Goal: Task Accomplishment & Management: Use online tool/utility

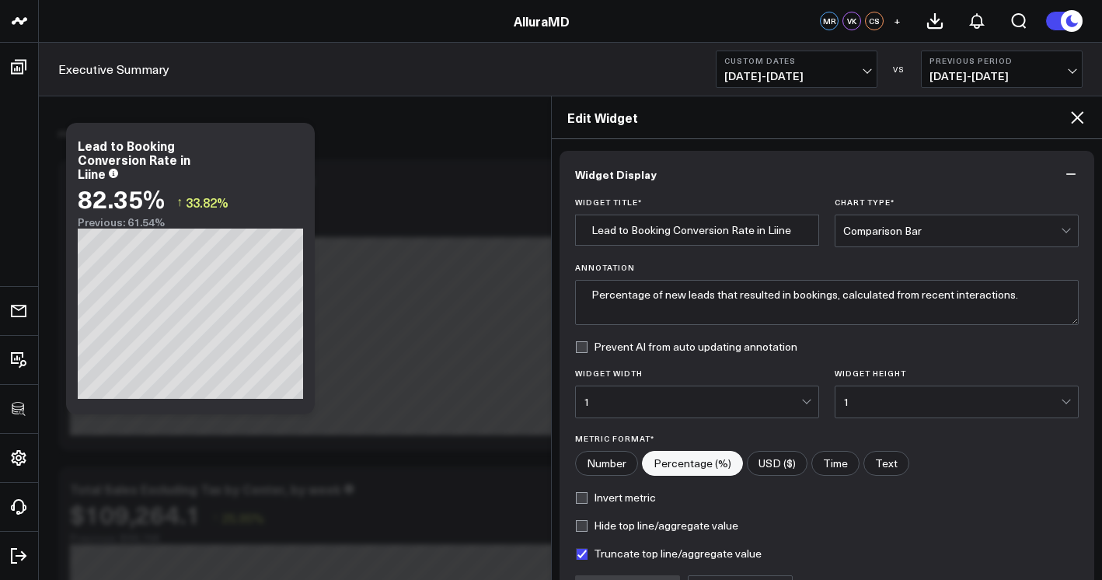
click at [1089, 123] on div "Edit Widget" at bounding box center [827, 117] width 551 height 43
click at [1082, 123] on icon at bounding box center [1077, 117] width 12 height 12
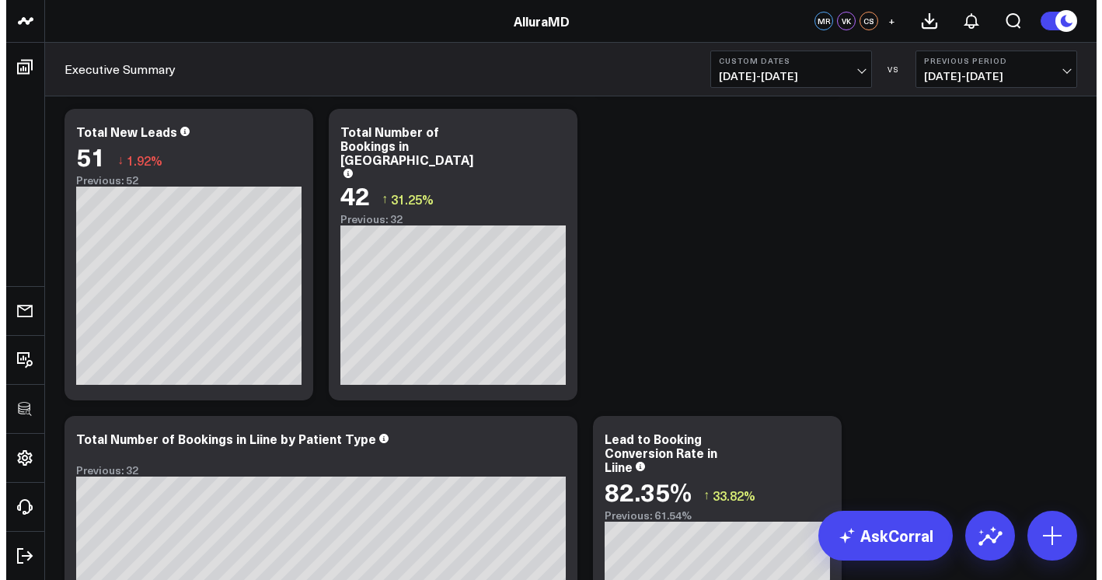
scroll to position [6183, 0]
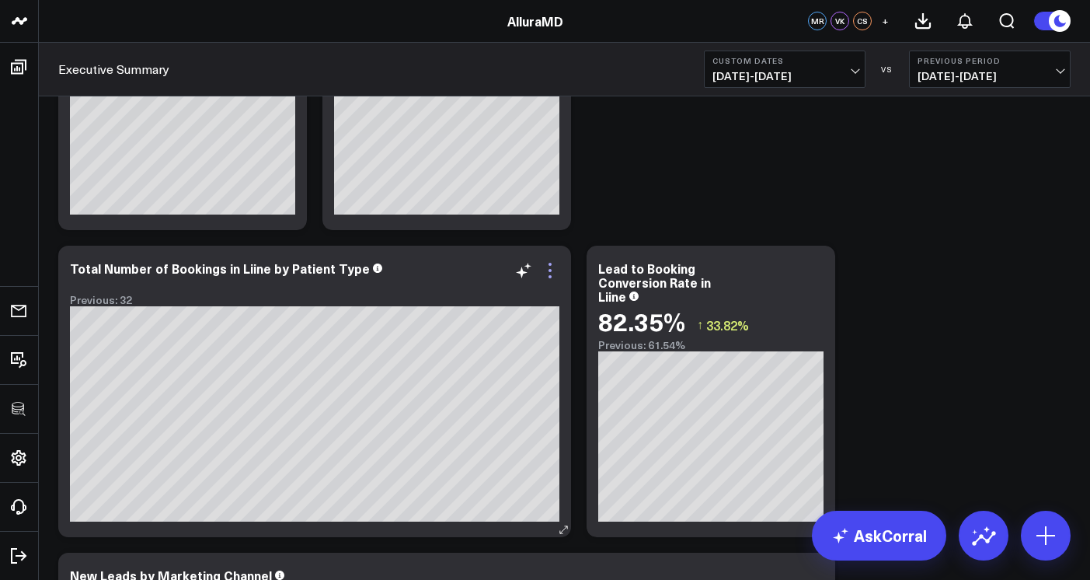
click at [554, 269] on icon at bounding box center [550, 270] width 19 height 19
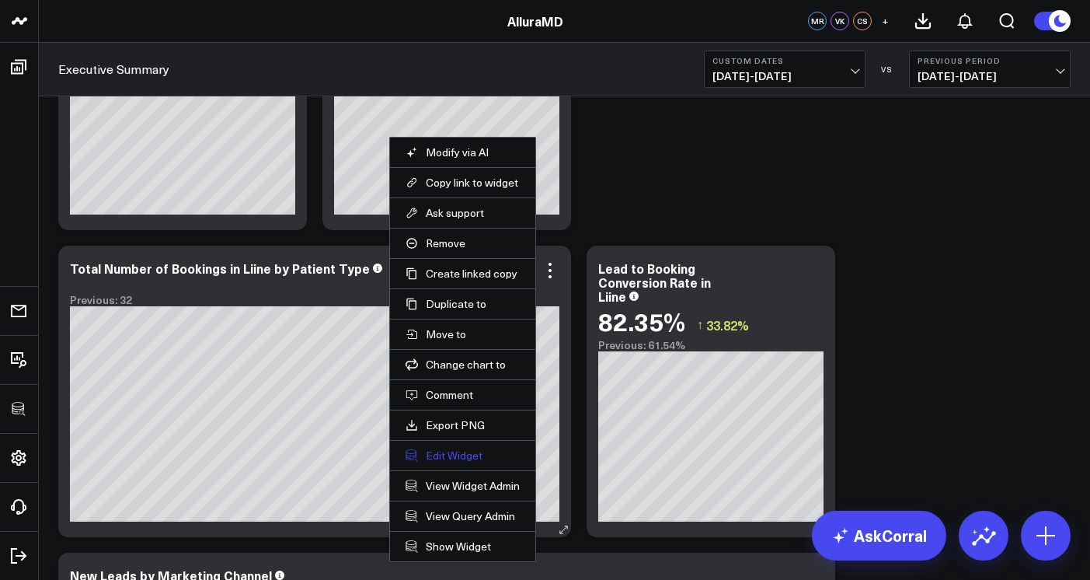
click at [480, 456] on button "Edit Widget" at bounding box center [463, 455] width 114 height 14
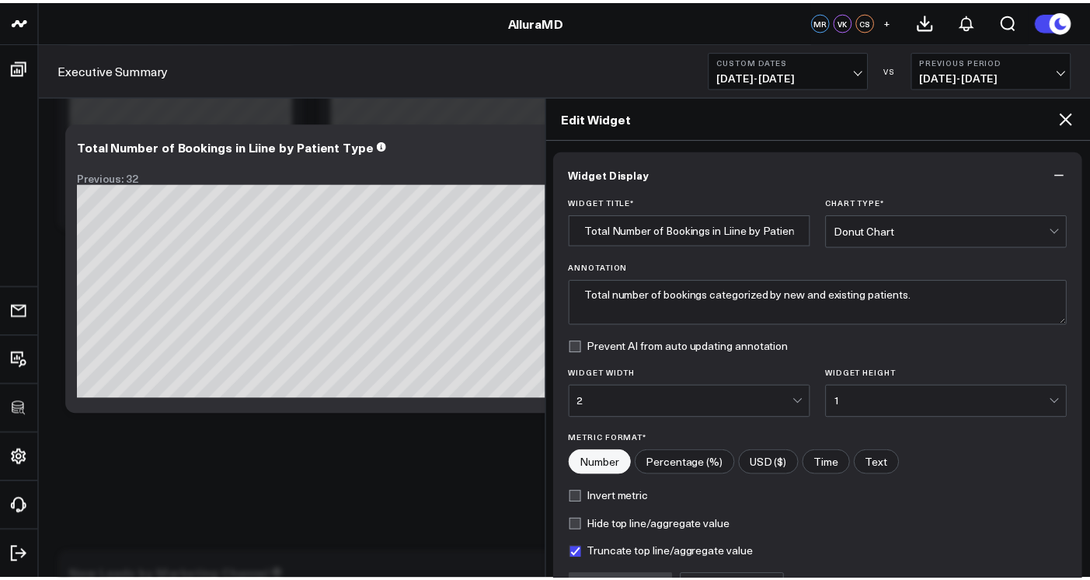
scroll to position [170, 0]
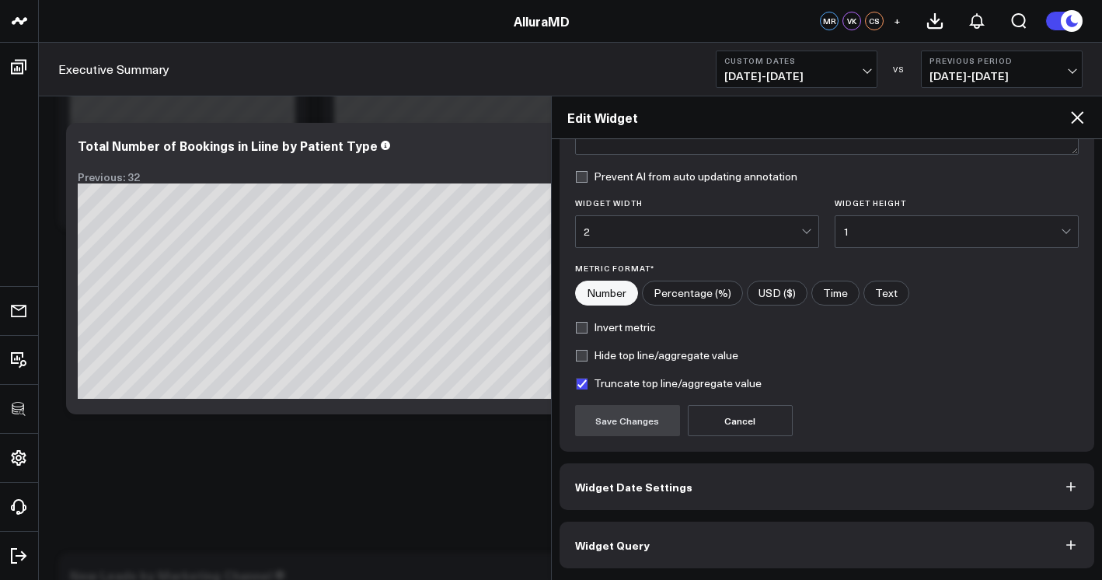
click at [743, 553] on button "Widget Query" at bounding box center [826, 544] width 535 height 47
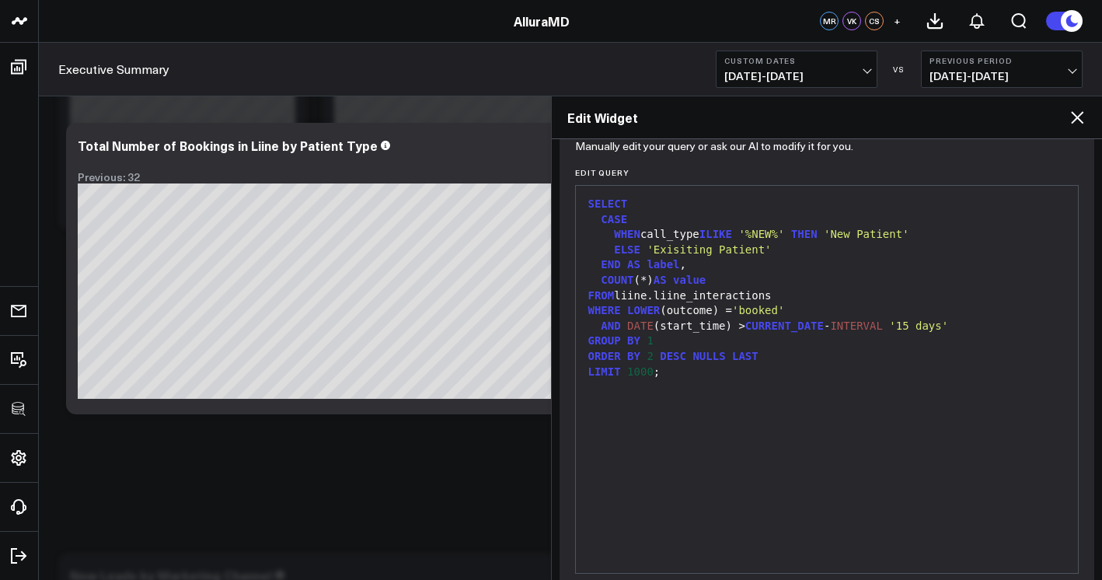
click at [1083, 116] on icon at bounding box center [1077, 117] width 19 height 19
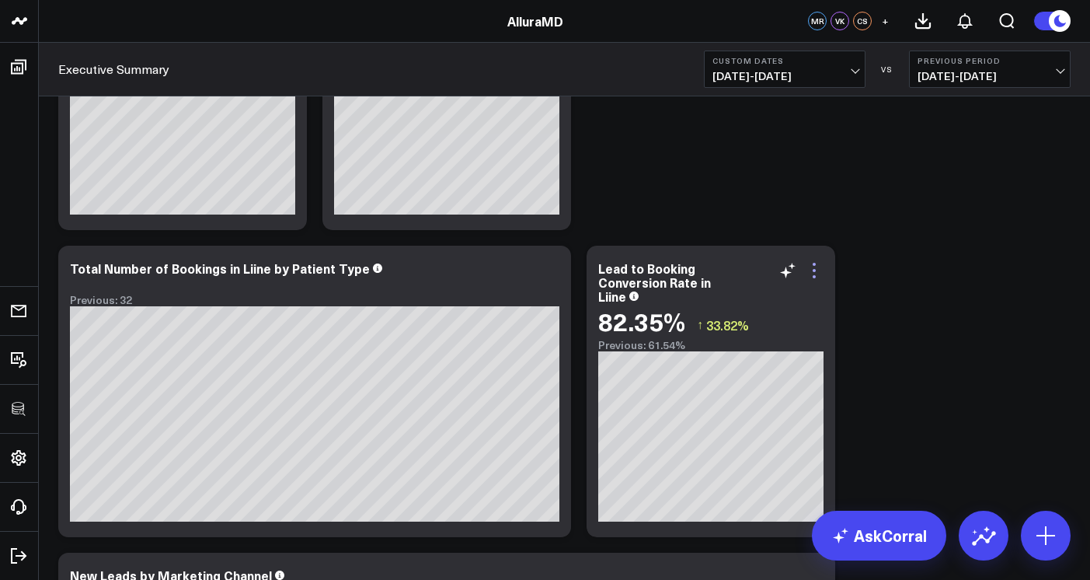
click at [818, 267] on icon at bounding box center [814, 270] width 19 height 19
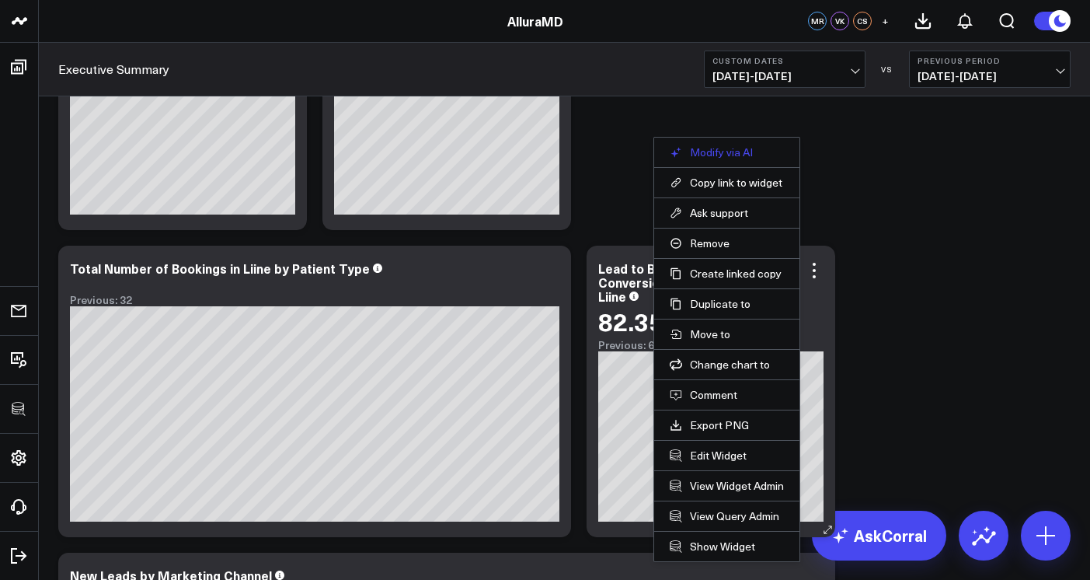
click at [748, 146] on button "Modify via AI" at bounding box center [727, 152] width 114 height 14
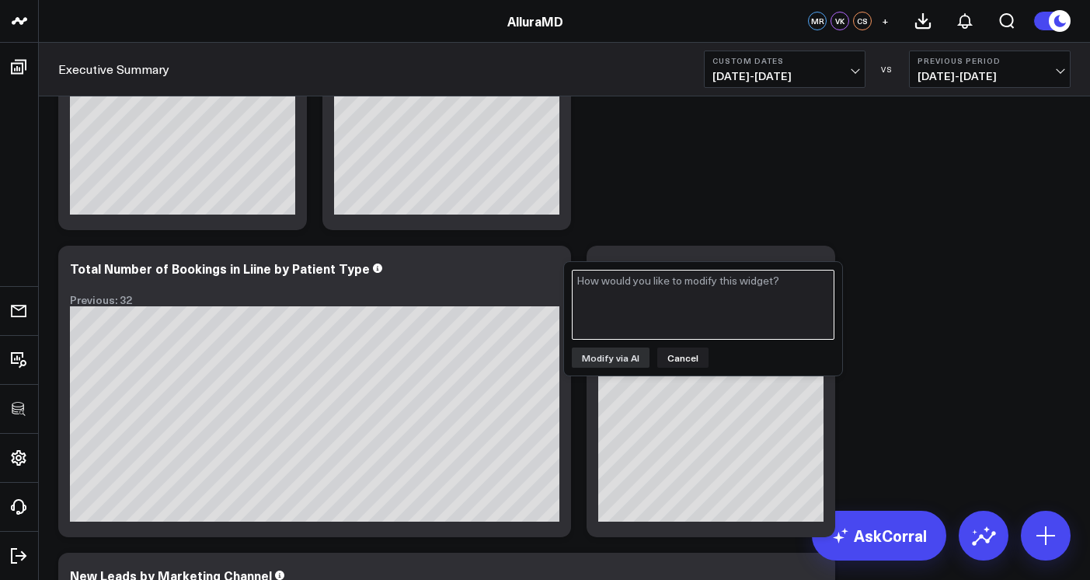
click at [772, 299] on textarea at bounding box center [703, 305] width 263 height 70
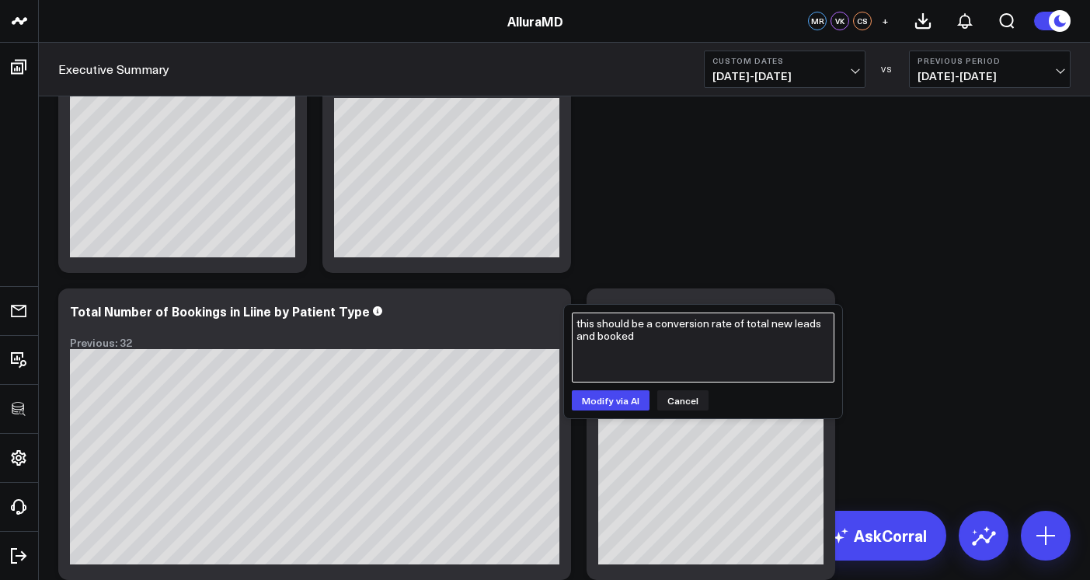
scroll to position [6141, 0]
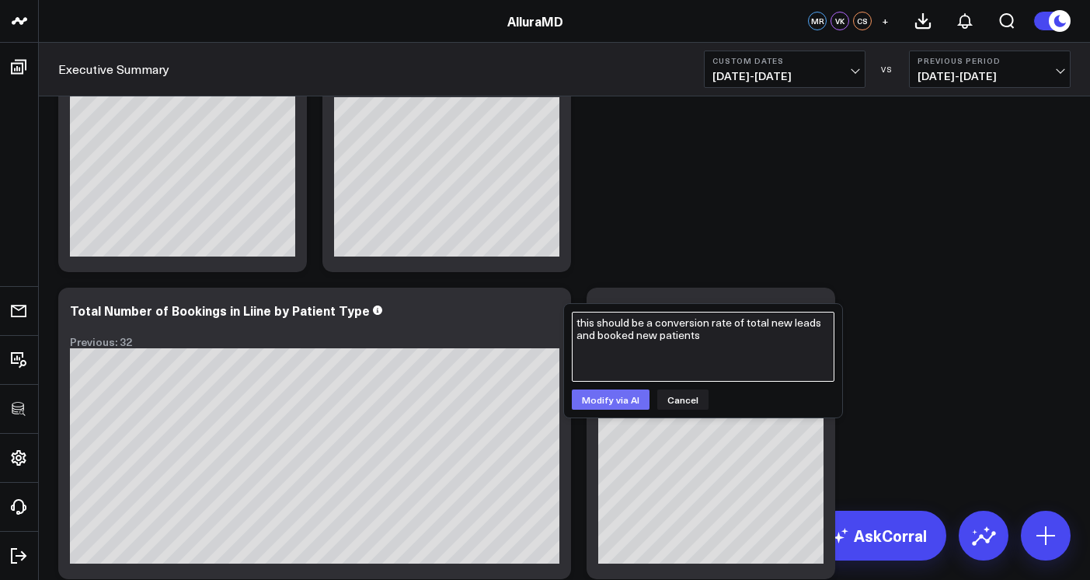
type textarea "this should be a conversion rate of total new leads and booked new patients"
click at [623, 399] on button "Modify via AI" at bounding box center [611, 399] width 78 height 20
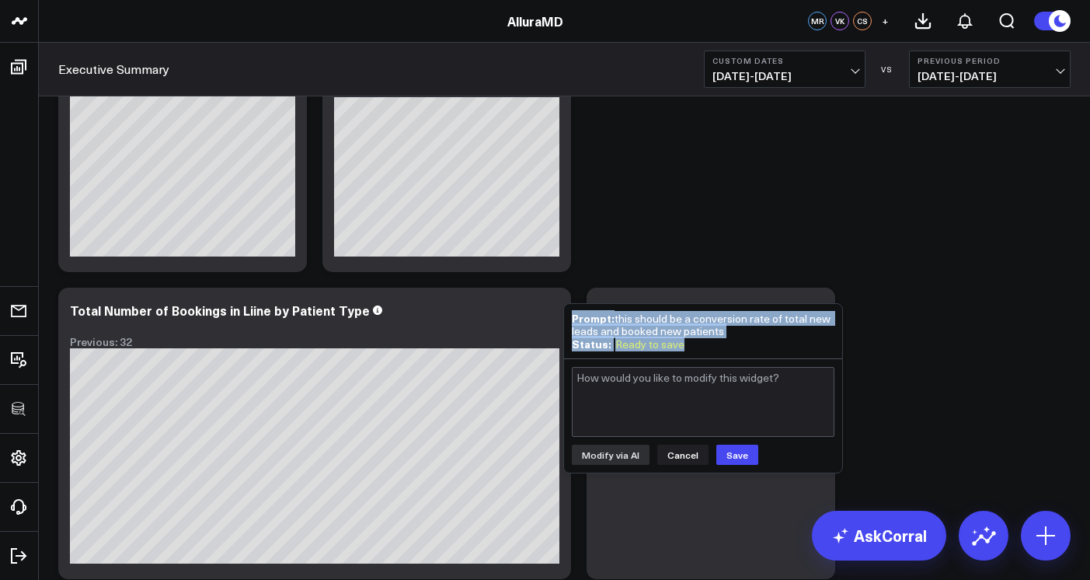
drag, startPoint x: 797, startPoint y: 341, endPoint x: 909, endPoint y: 258, distance: 139.4
click at [676, 456] on button "Cancel" at bounding box center [682, 454] width 51 height 20
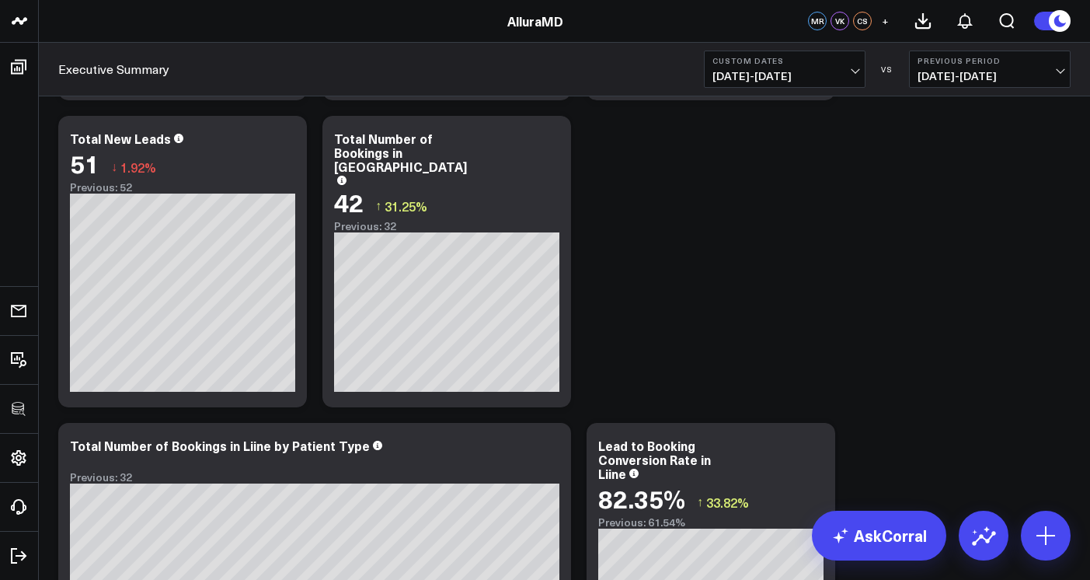
scroll to position [6099, 0]
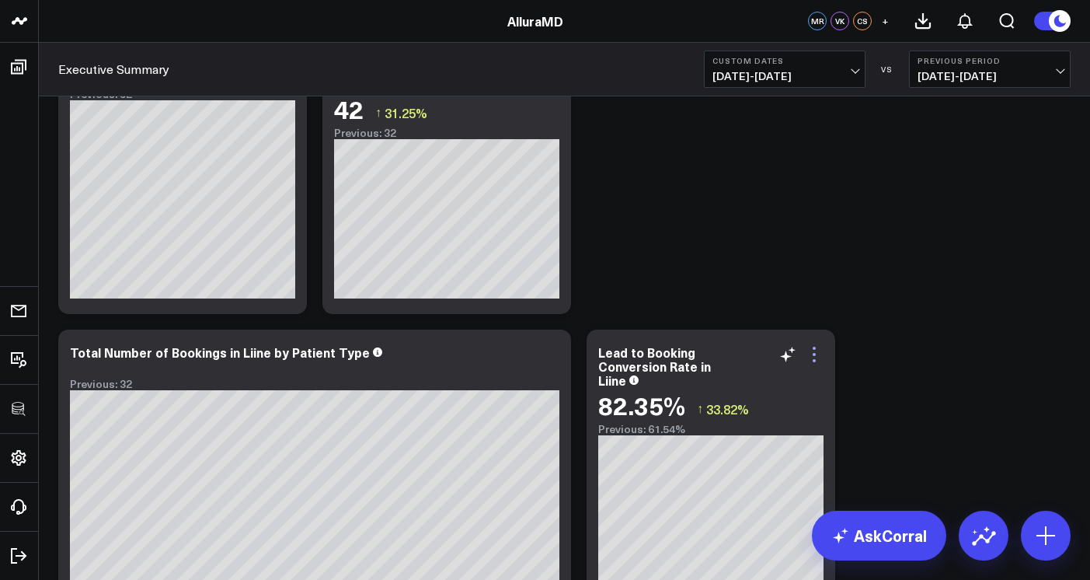
click at [820, 354] on icon at bounding box center [814, 354] width 19 height 19
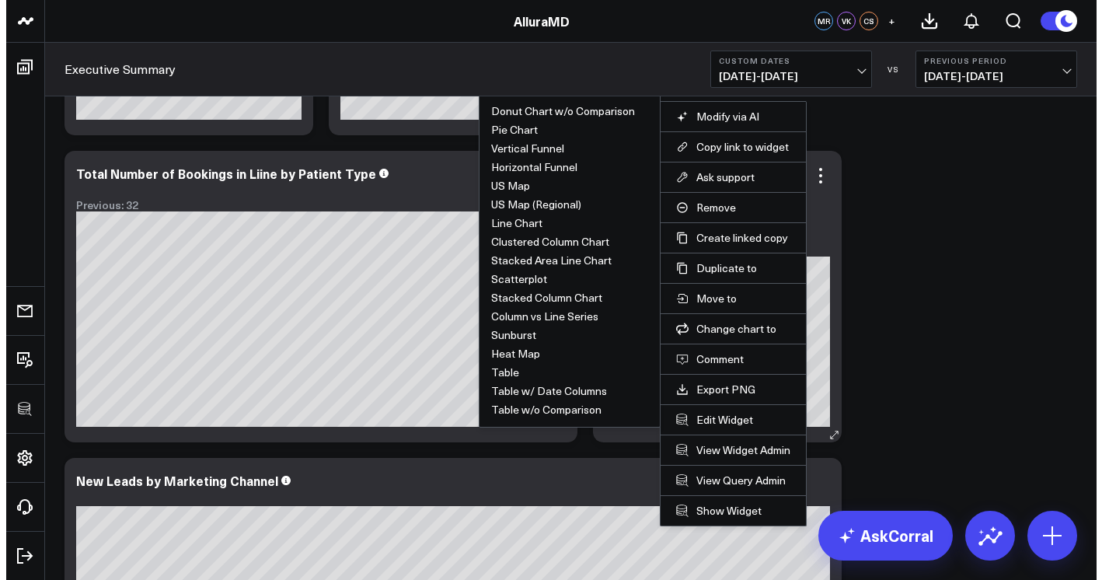
scroll to position [6295, 0]
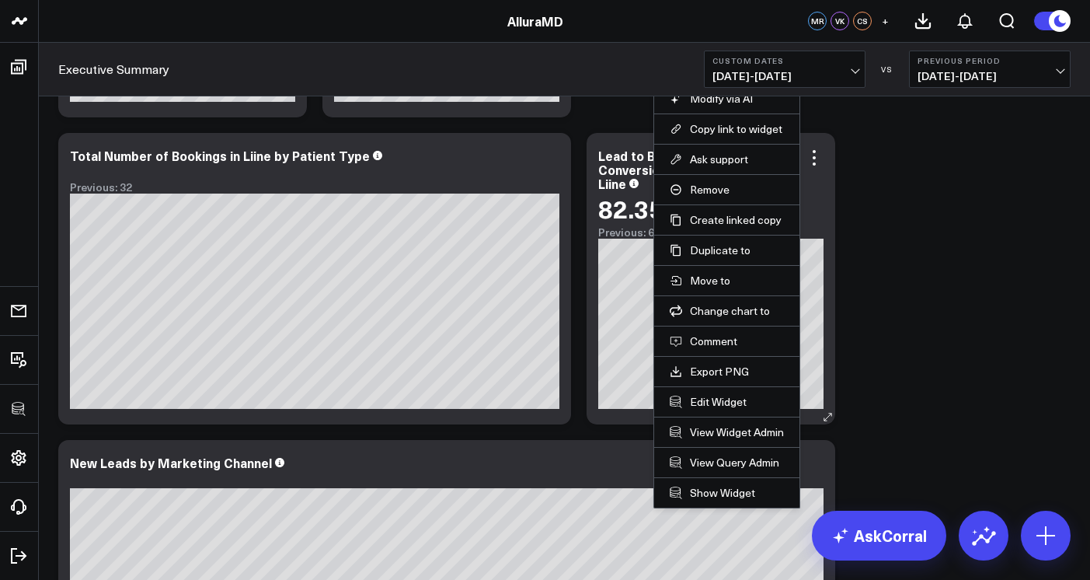
click at [727, 409] on li "Edit Widget" at bounding box center [726, 401] width 145 height 30
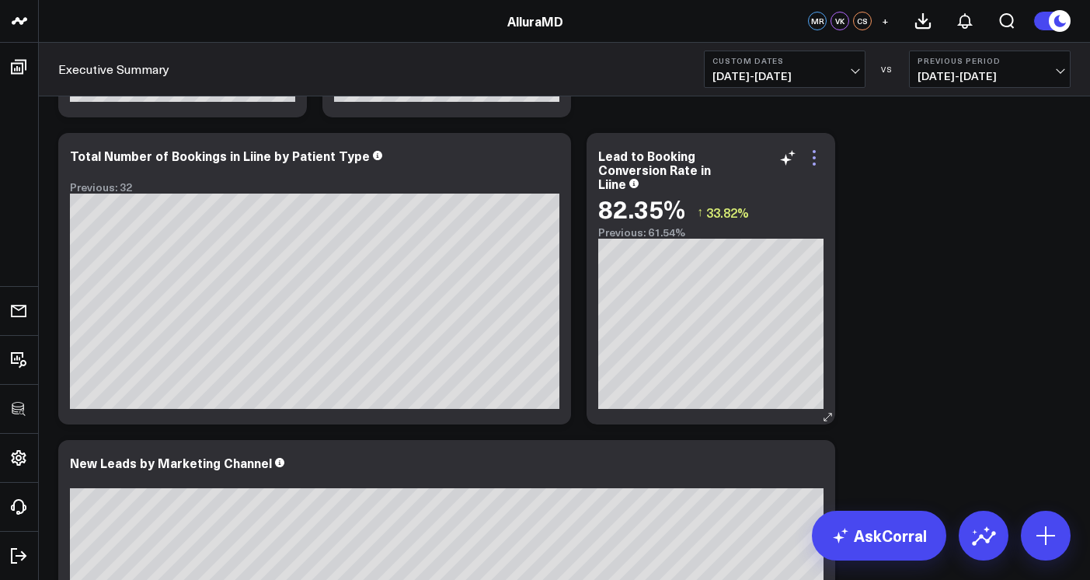
click at [813, 152] on icon at bounding box center [814, 151] width 3 height 3
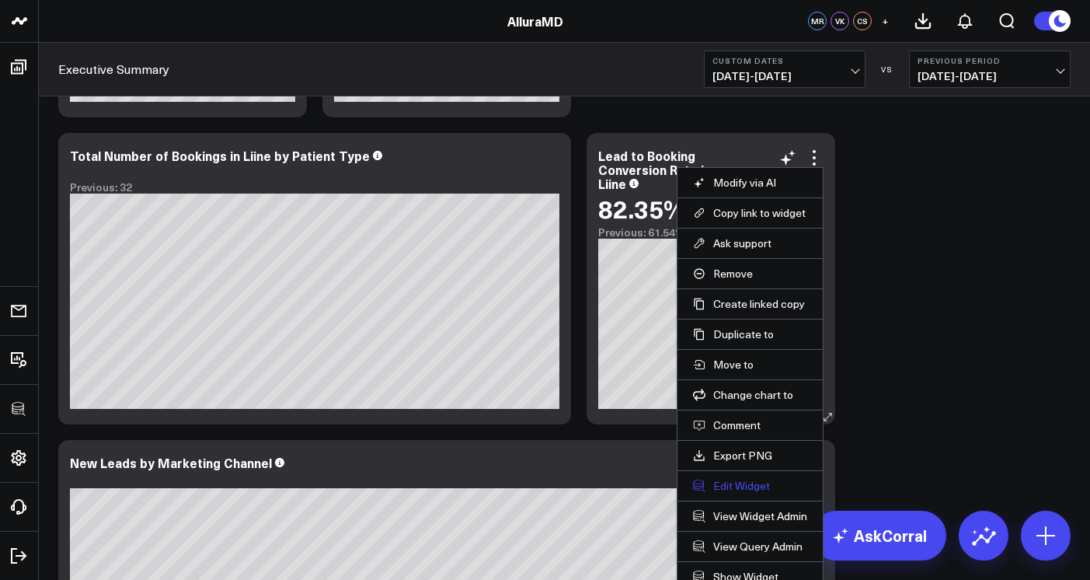
click at [723, 483] on button "Edit Widget" at bounding box center [750, 486] width 114 height 14
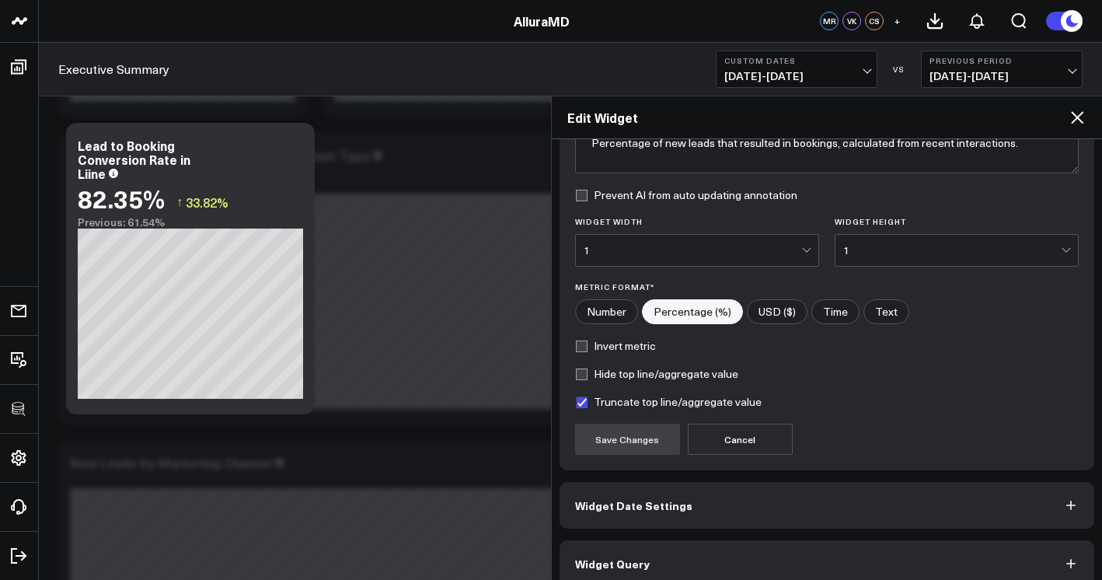
scroll to position [170, 0]
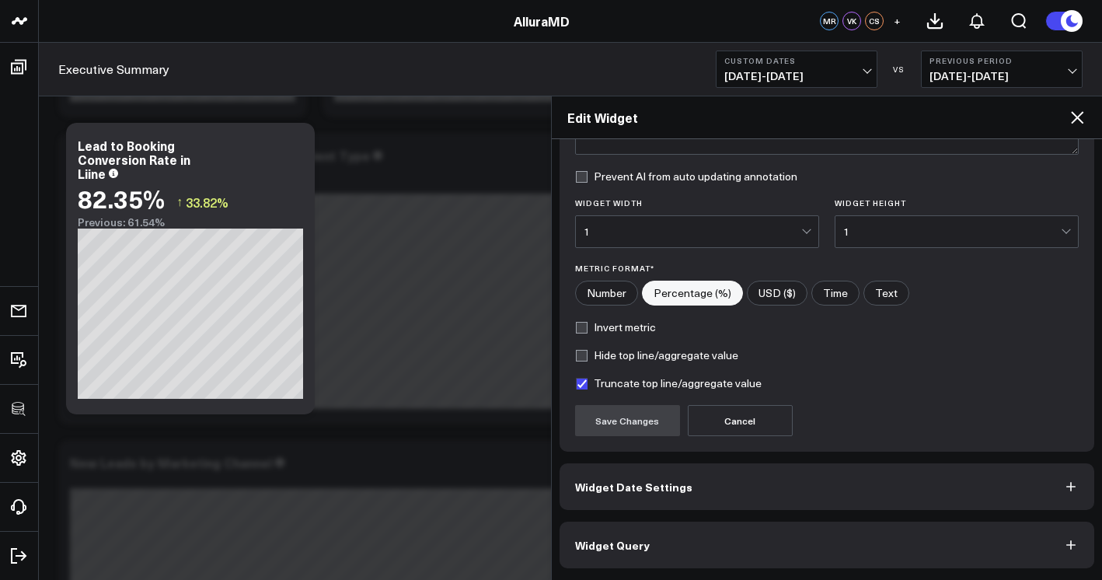
click at [778, 540] on button "Widget Query" at bounding box center [826, 544] width 535 height 47
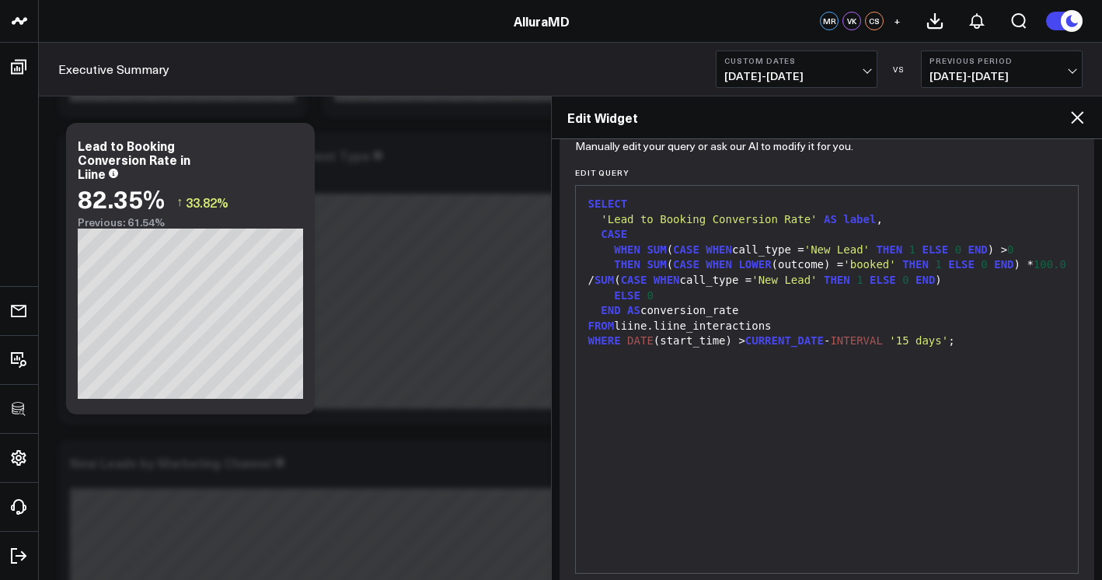
click at [617, 364] on div at bounding box center [827, 357] width 487 height 16
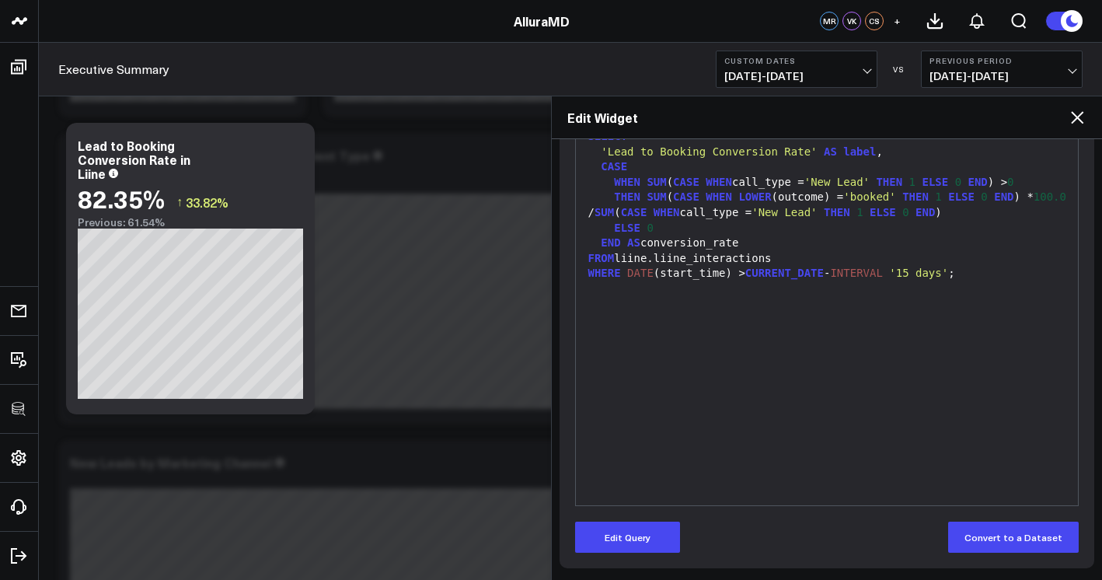
scroll to position [209, 0]
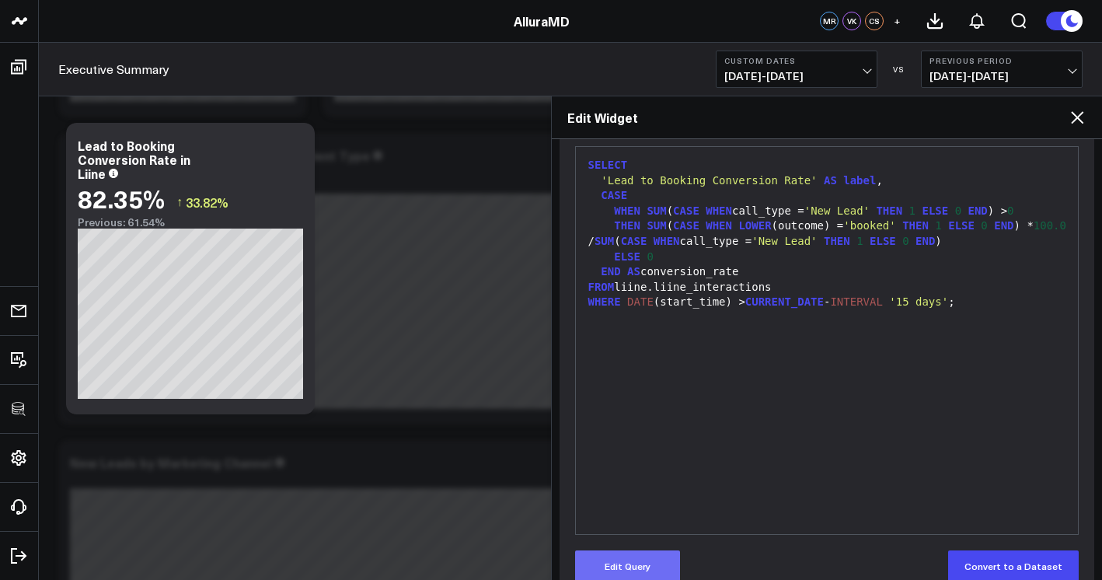
click at [640, 568] on button "Edit Query" at bounding box center [627, 565] width 105 height 31
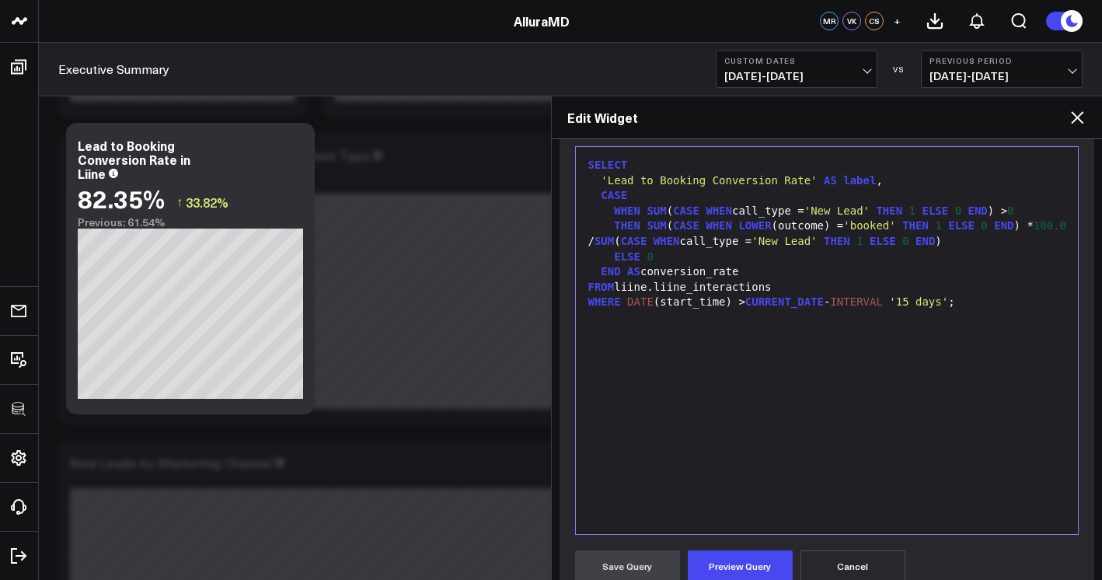
click at [763, 459] on div "SELECT 'Lead to Booking Conversion Rate' AS label , CASE WHEN SUM ( CASE WHEN c…" at bounding box center [827, 340] width 487 height 371
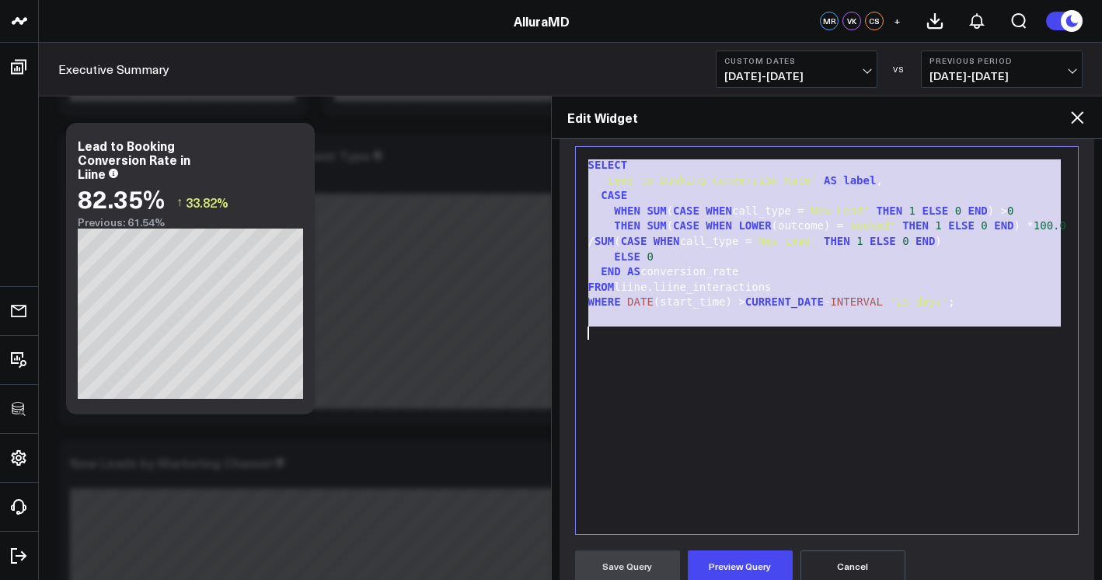
copy div "SELECT 'Lead to Booking Conversion Rate' AS label , CASE WHEN SUM ( CASE WHEN c…"
click at [1068, 120] on icon at bounding box center [1077, 117] width 19 height 19
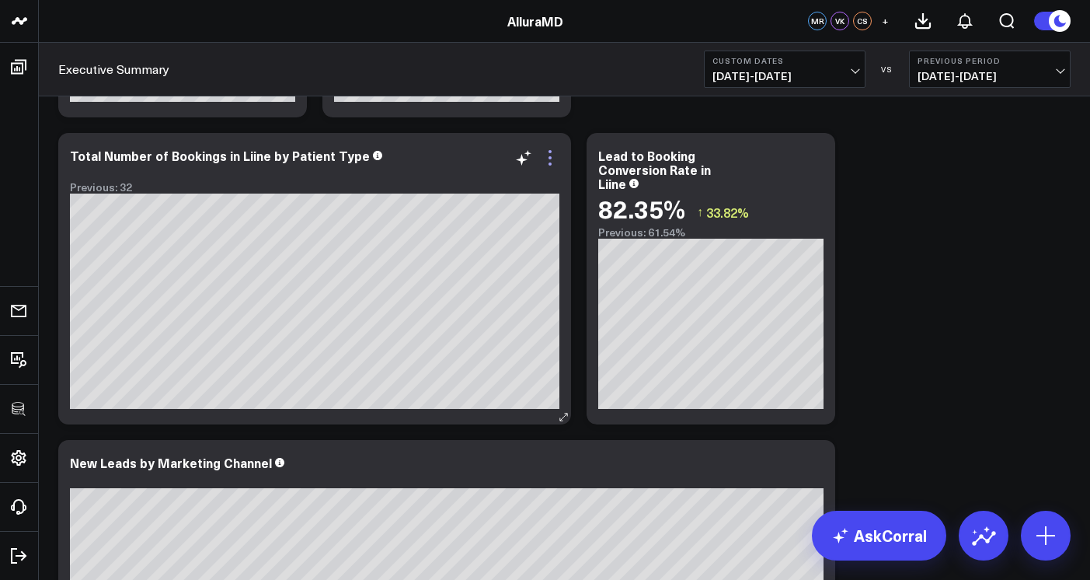
click at [548, 166] on icon at bounding box center [550, 157] width 19 height 19
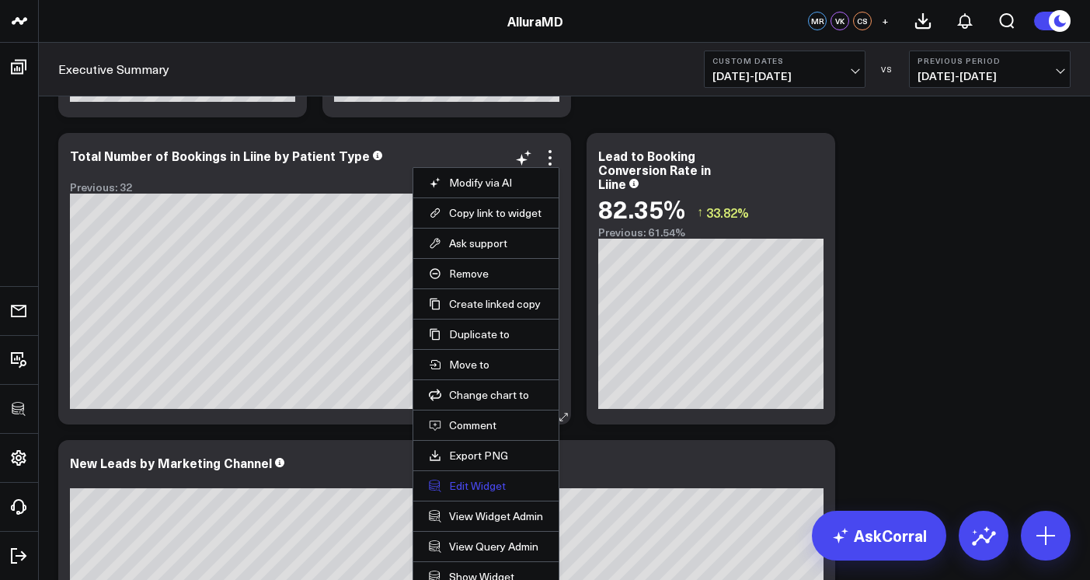
click at [504, 487] on button "Edit Widget" at bounding box center [486, 486] width 114 height 14
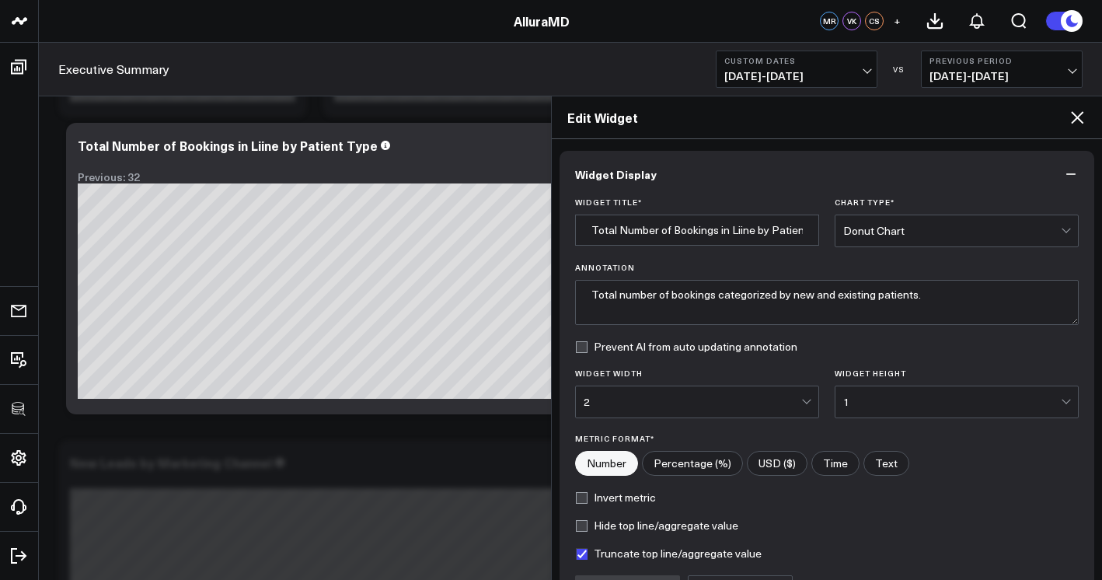
scroll to position [170, 0]
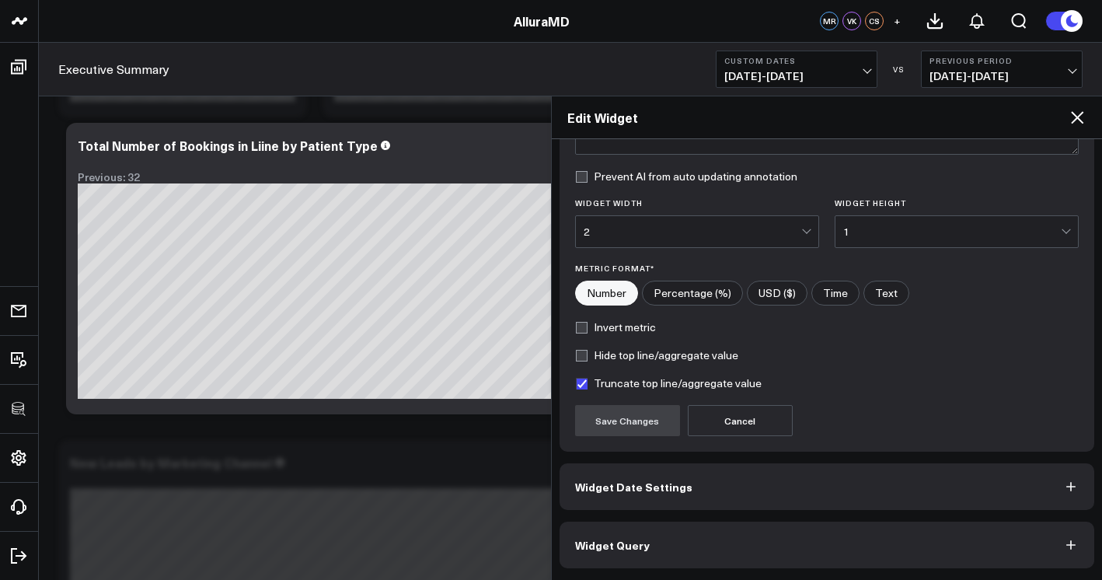
click at [664, 537] on button "Widget Query" at bounding box center [826, 544] width 535 height 47
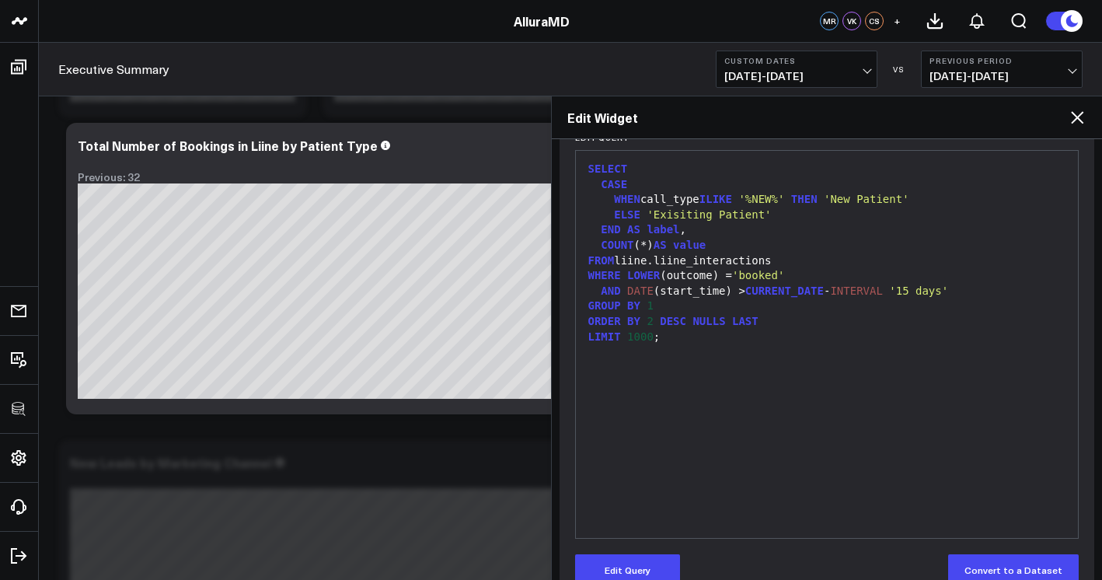
scroll to position [238, 0]
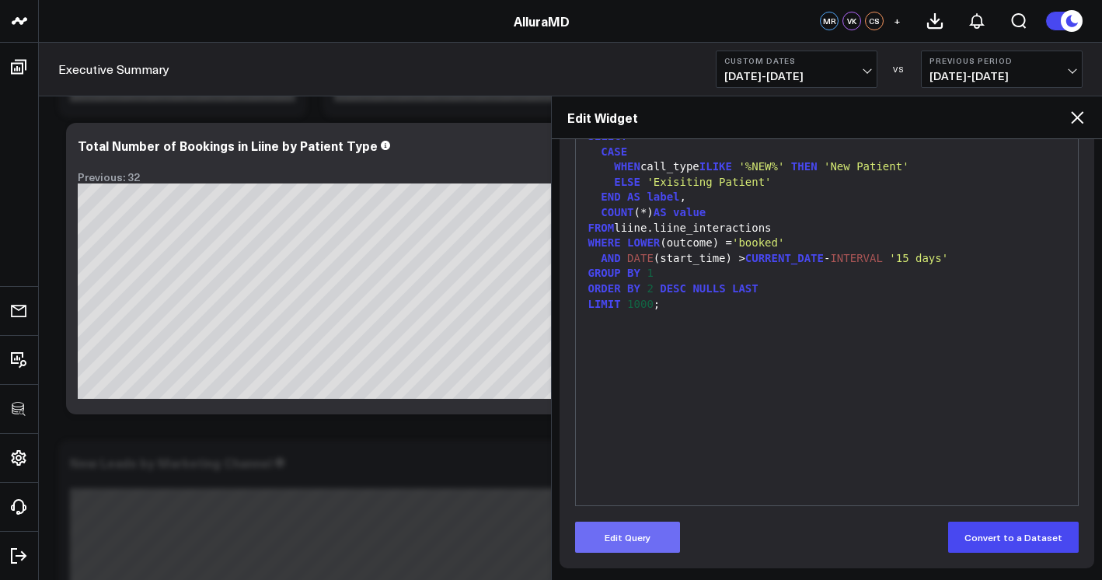
click at [660, 526] on button "Edit Query" at bounding box center [627, 536] width 105 height 31
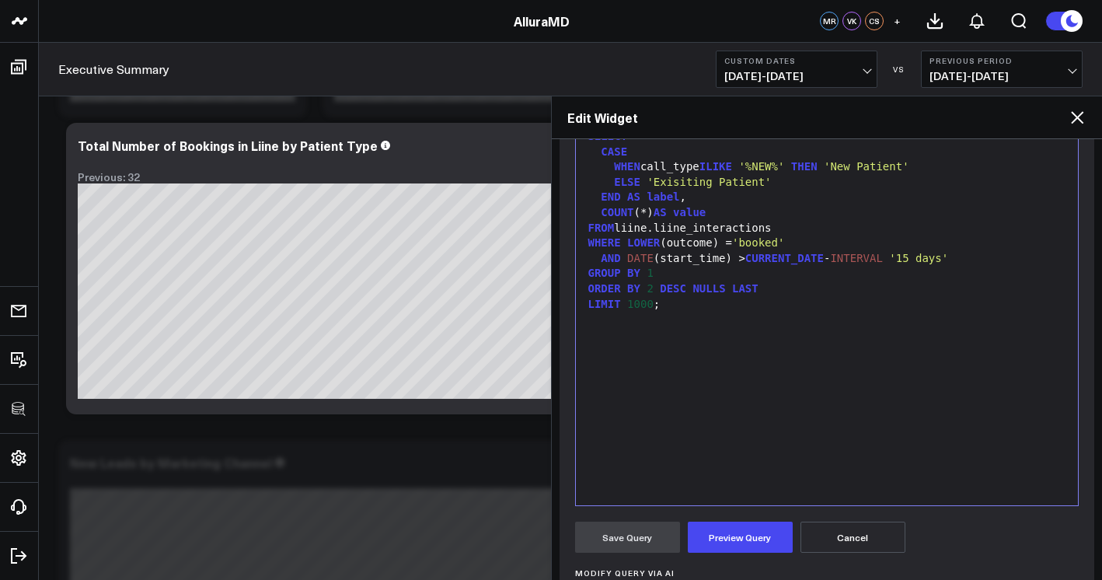
click at [709, 467] on div "SELECT CASE WHEN call_type ILIKE '%NEW%' THEN 'New Patient' ELSE 'Exisiting Pat…" at bounding box center [827, 311] width 487 height 371
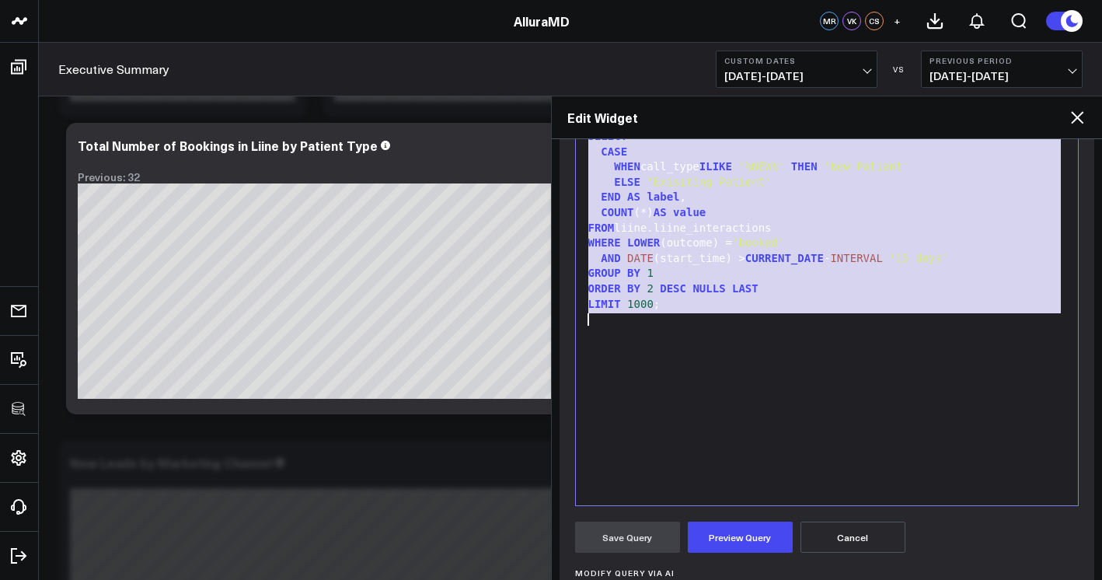
copy div "SELECT CASE WHEN call_type ILIKE '%NEW%' THEN 'New Patient' ELSE 'Exisiting Pat…"
click at [1075, 117] on icon at bounding box center [1077, 117] width 19 height 19
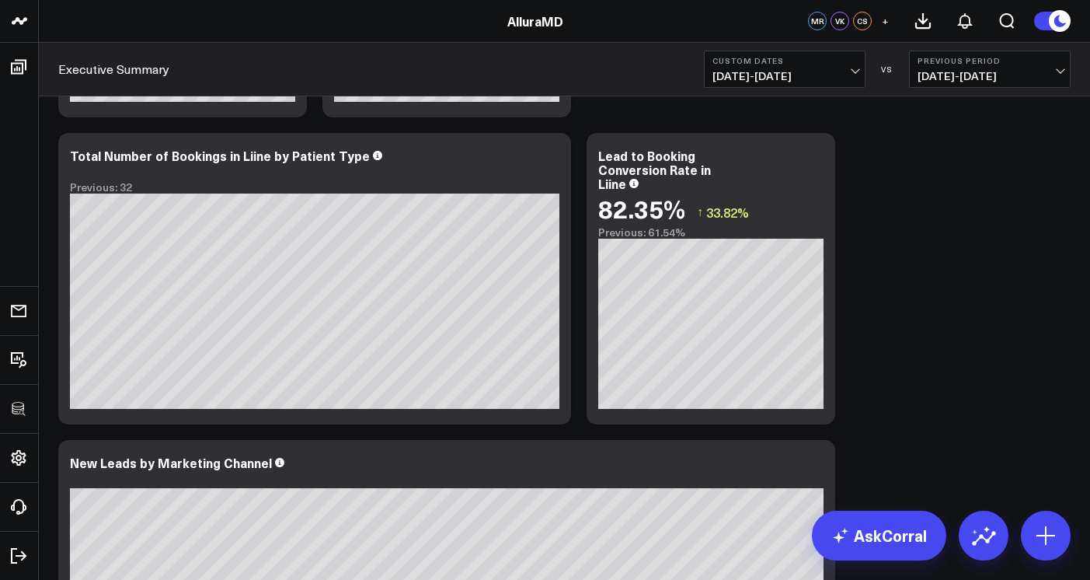
click at [822, 159] on icon at bounding box center [814, 157] width 19 height 19
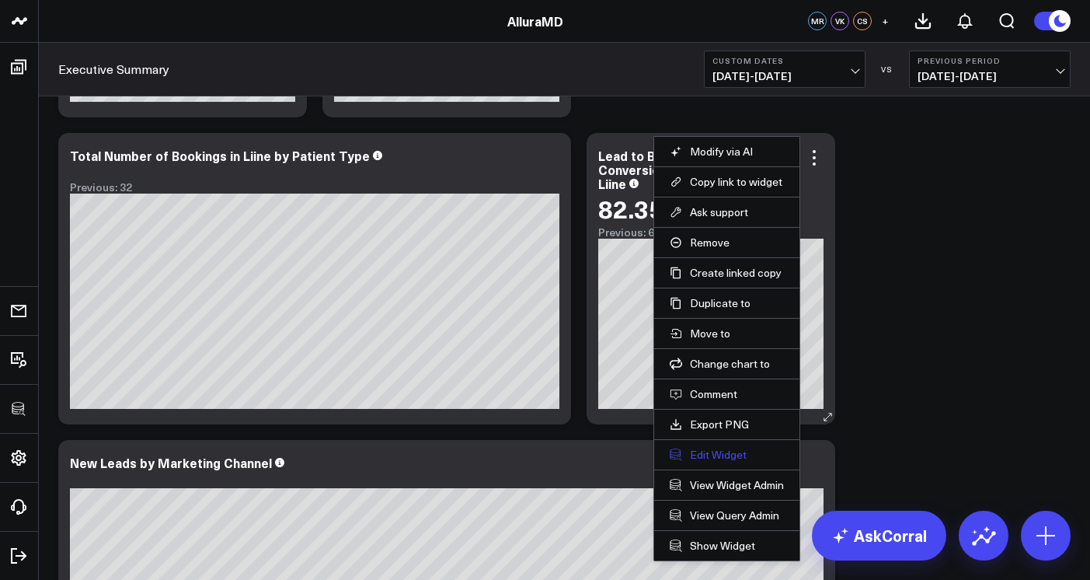
click at [731, 453] on button "Edit Widget" at bounding box center [727, 455] width 114 height 14
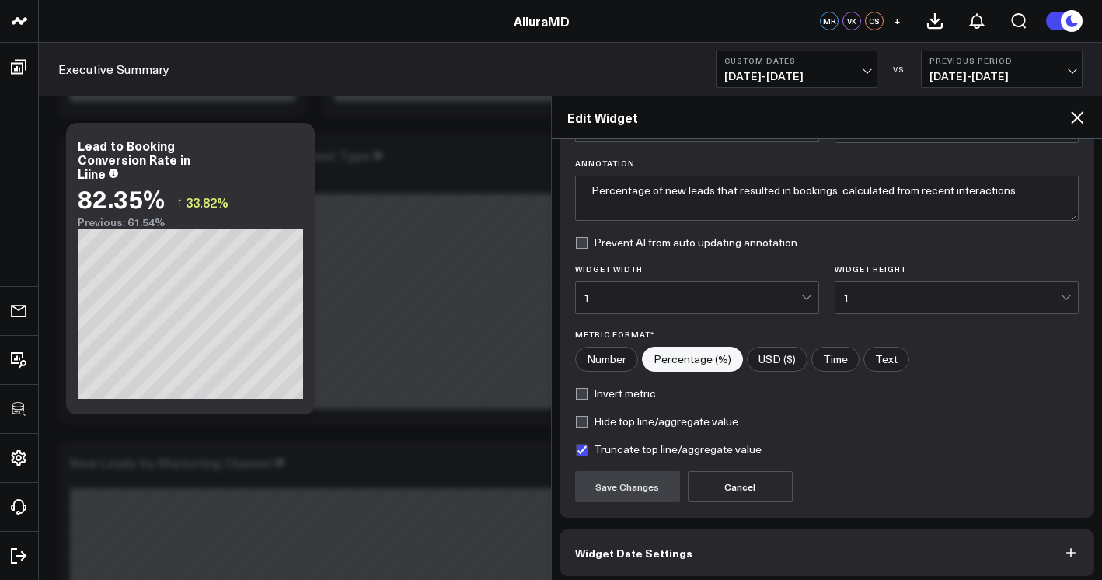
scroll to position [170, 0]
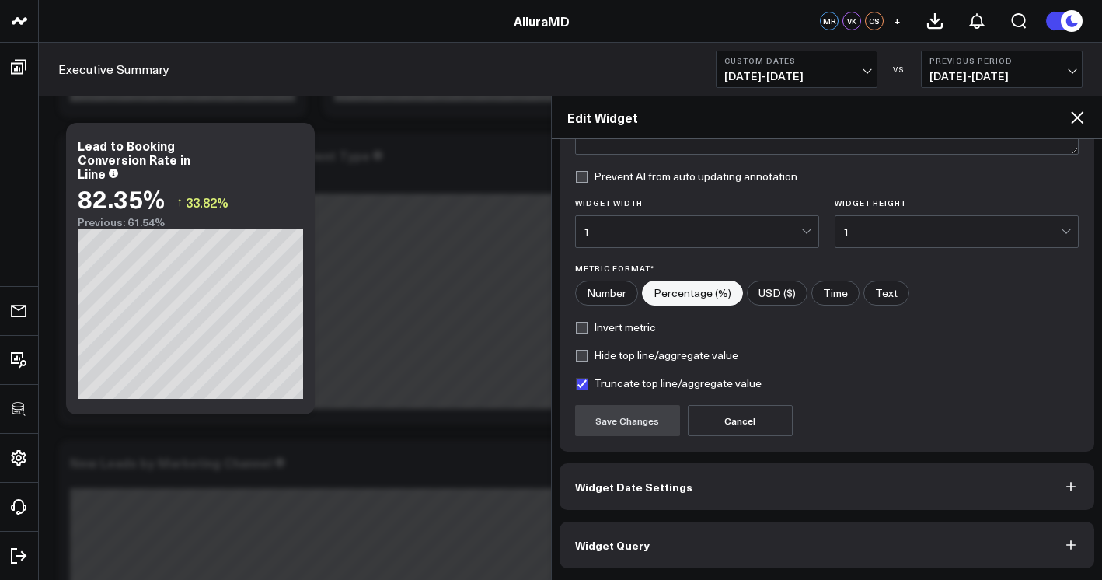
click at [816, 543] on button "Widget Query" at bounding box center [826, 544] width 535 height 47
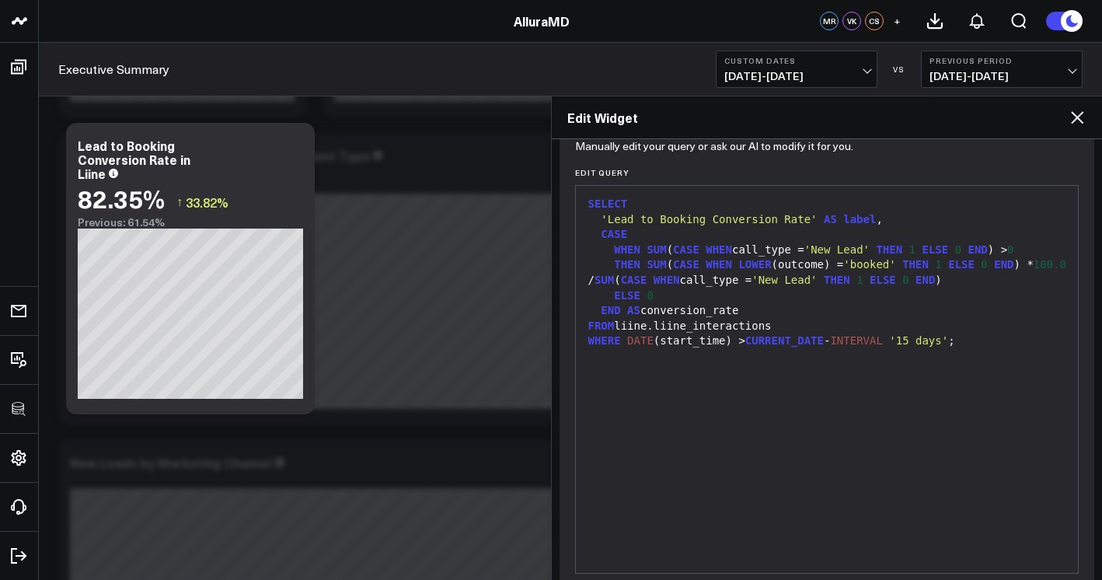
click at [912, 428] on div "SELECT 'Lead to Booking Conversion Rate' AS label , CASE WHEN SUM ( CASE WHEN c…" at bounding box center [827, 378] width 487 height 371
click at [671, 534] on div "SELECT 'Lead to Booking Conversion Rate' AS label , CASE WHEN SUM ( CASE WHEN c…" at bounding box center [827, 378] width 487 height 371
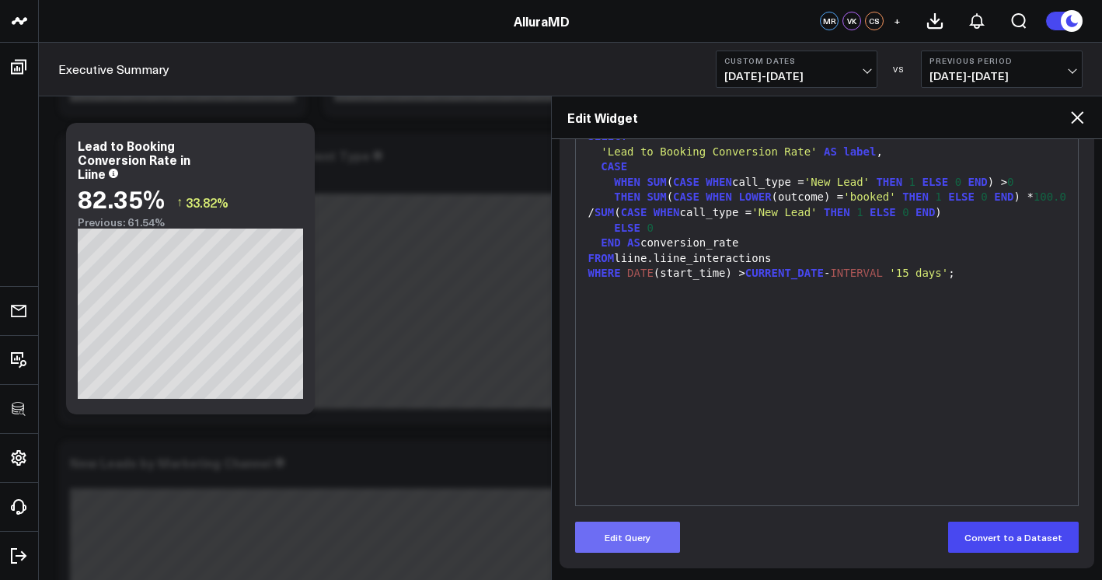
click at [658, 538] on button "Edit Query" at bounding box center [627, 536] width 105 height 31
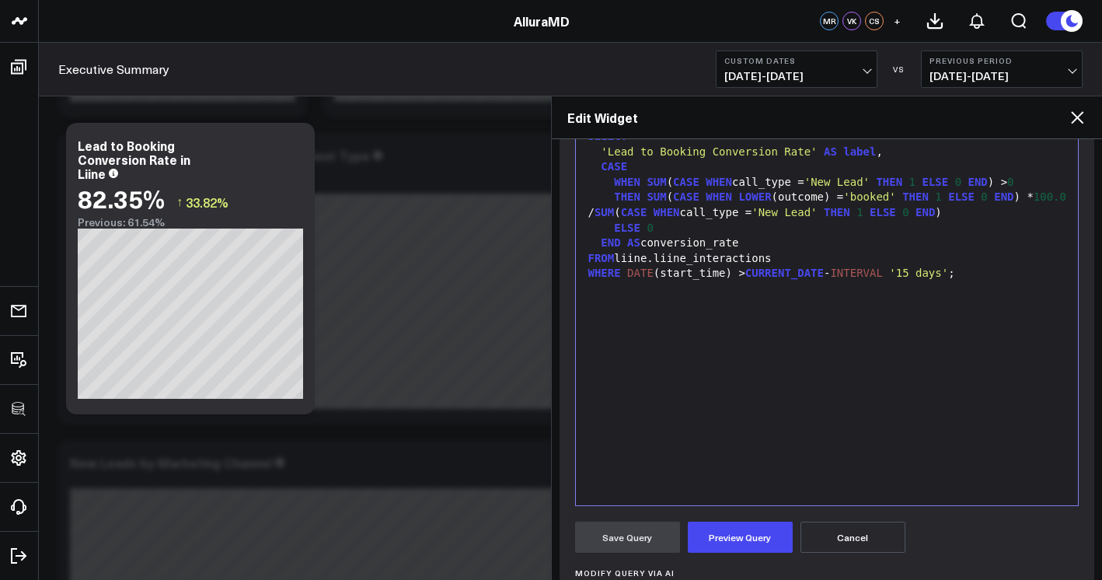
click at [810, 375] on div "SELECT 'Lead to Booking Conversion Rate' AS label , CASE WHEN SUM ( CASE WHEN c…" at bounding box center [827, 311] width 487 height 371
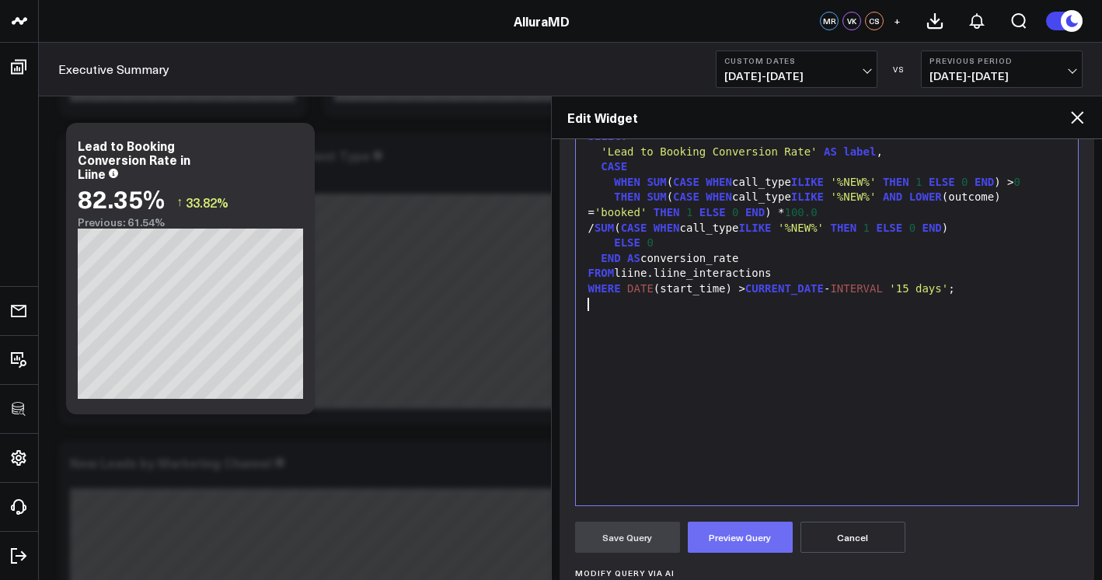
click at [765, 544] on button "Preview Query" at bounding box center [740, 536] width 105 height 31
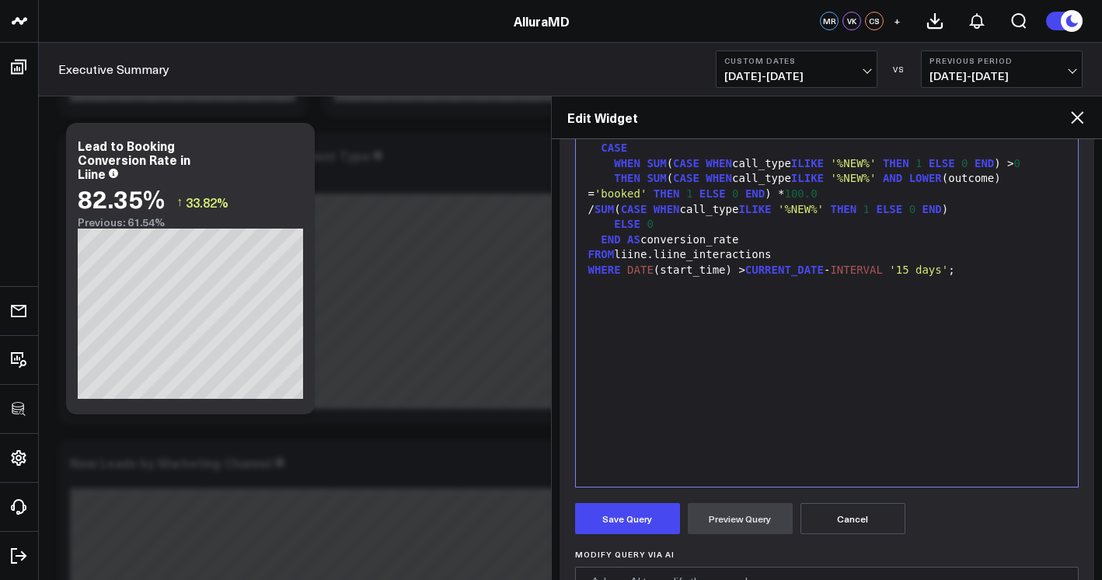
scroll to position [309, 0]
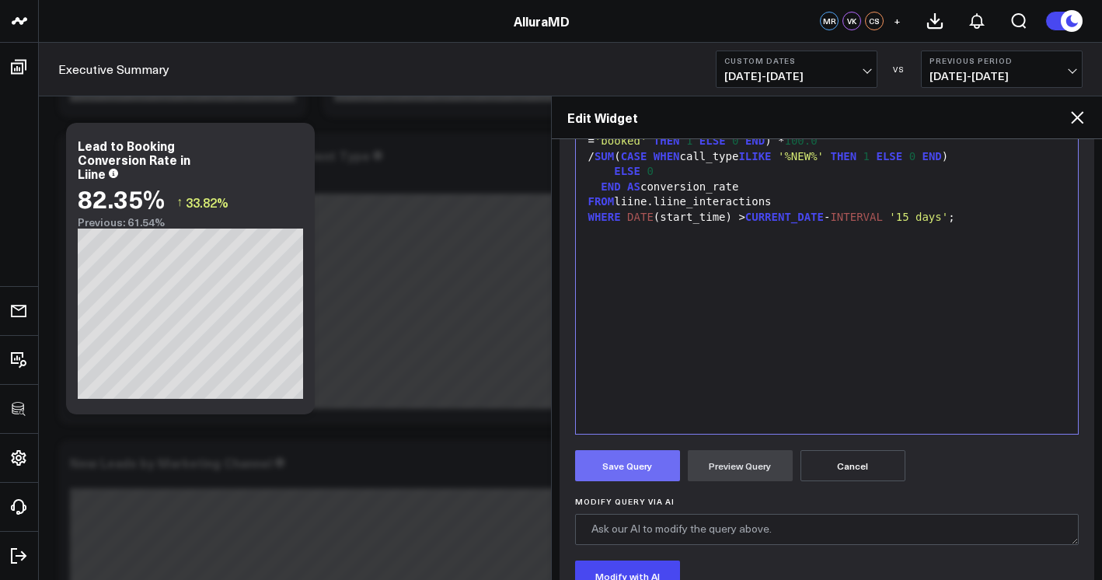
click at [645, 479] on button "Save Query" at bounding box center [627, 465] width 105 height 31
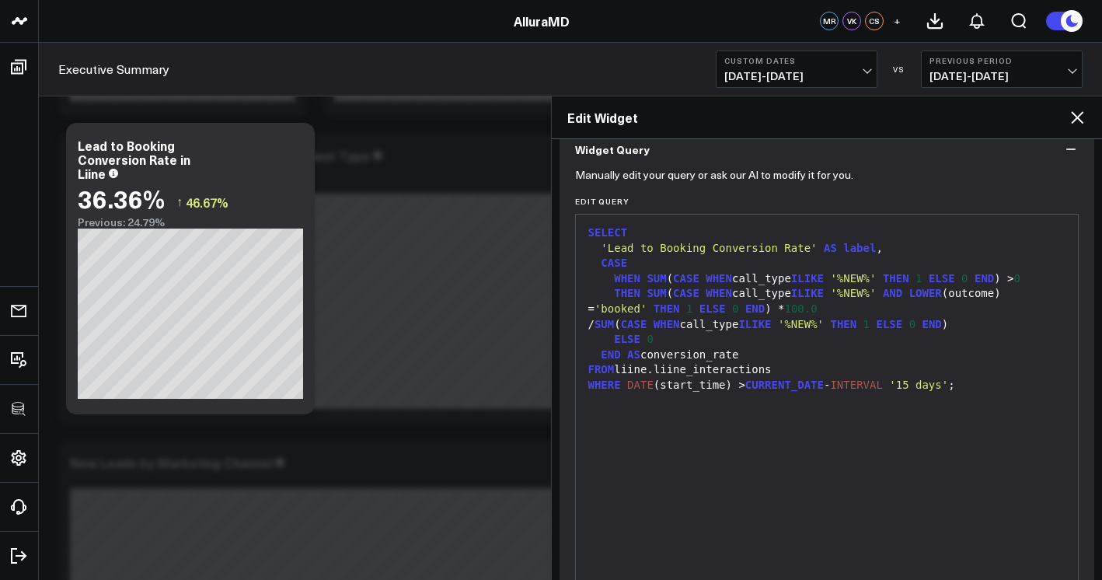
scroll to position [138, 0]
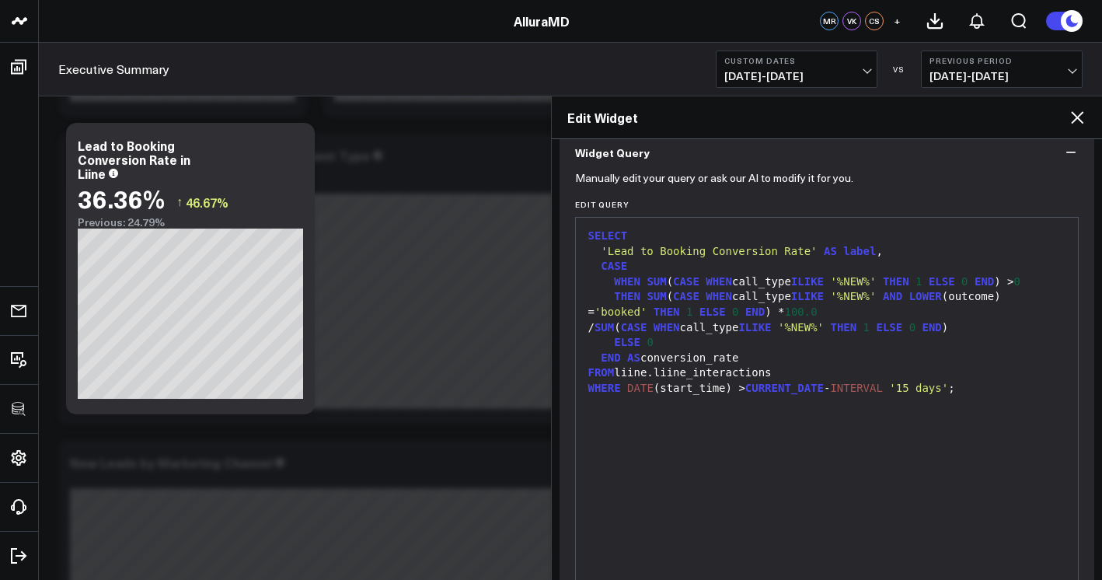
click at [966, 333] on div "/ SUM ( CASE WHEN call_type ILIKE '%NEW%' THEN 1 ELSE 0 END )" at bounding box center [827, 328] width 487 height 16
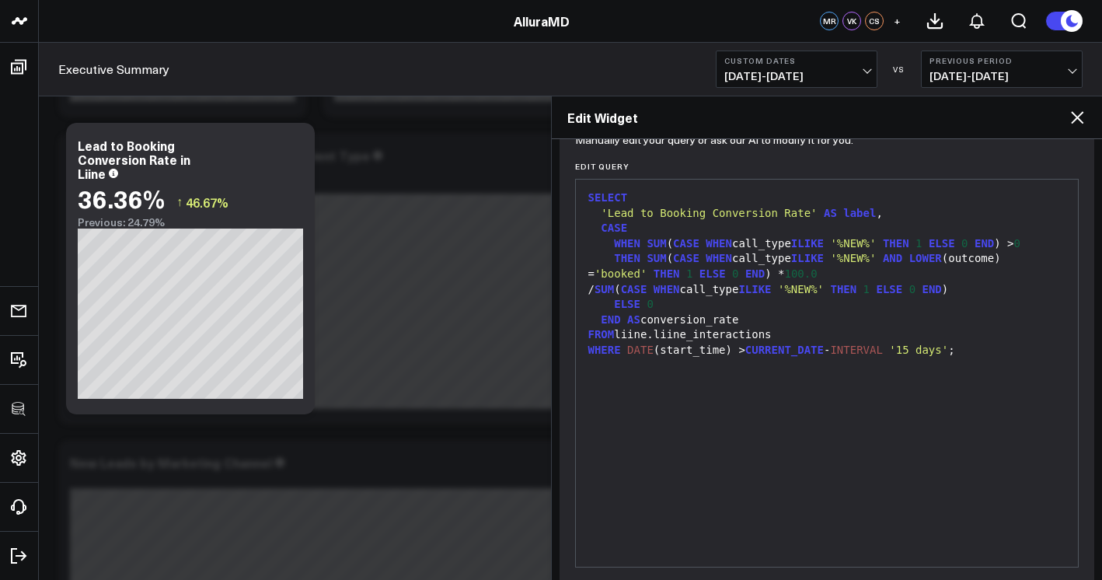
scroll to position [238, 0]
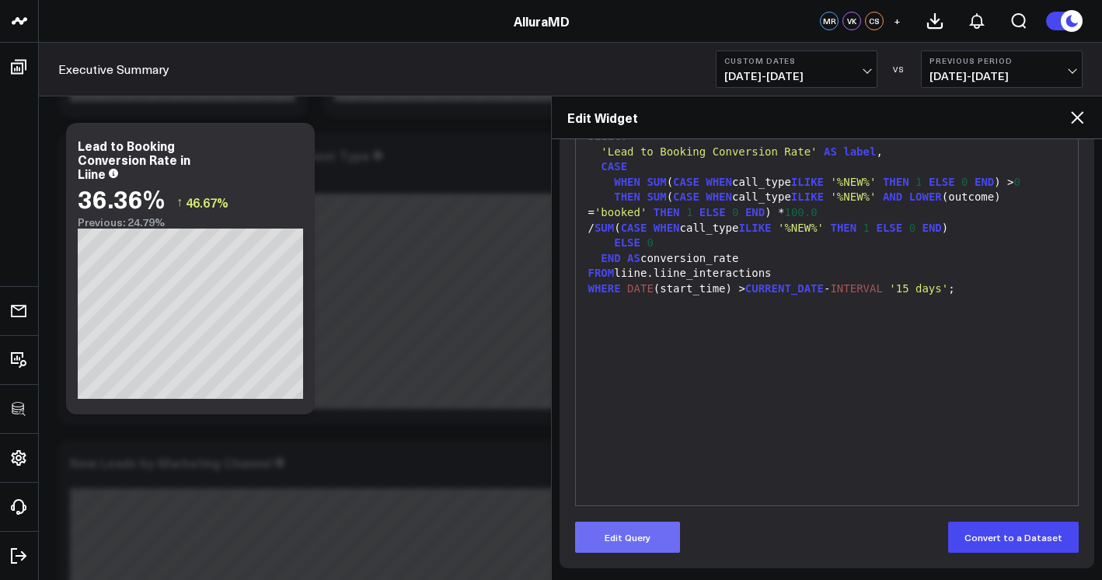
click at [662, 525] on button "Edit Query" at bounding box center [627, 536] width 105 height 31
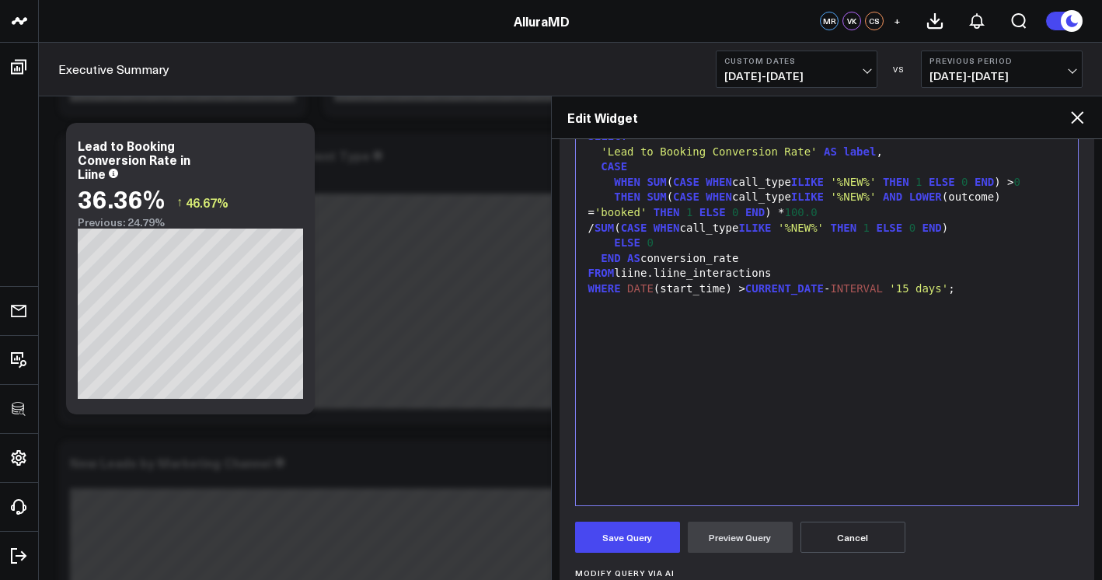
click at [798, 430] on div "SELECT 'Lead to Booking Conversion Rate' AS label , CASE WHEN SUM ( CASE WHEN c…" at bounding box center [827, 311] width 487 height 371
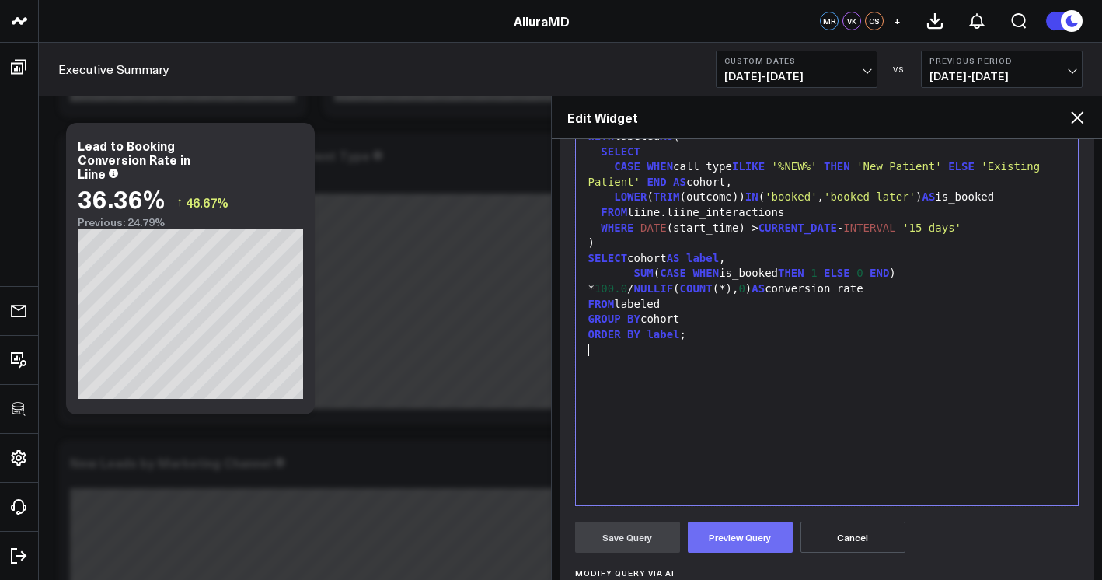
click at [755, 533] on button "Preview Query" at bounding box center [740, 536] width 105 height 31
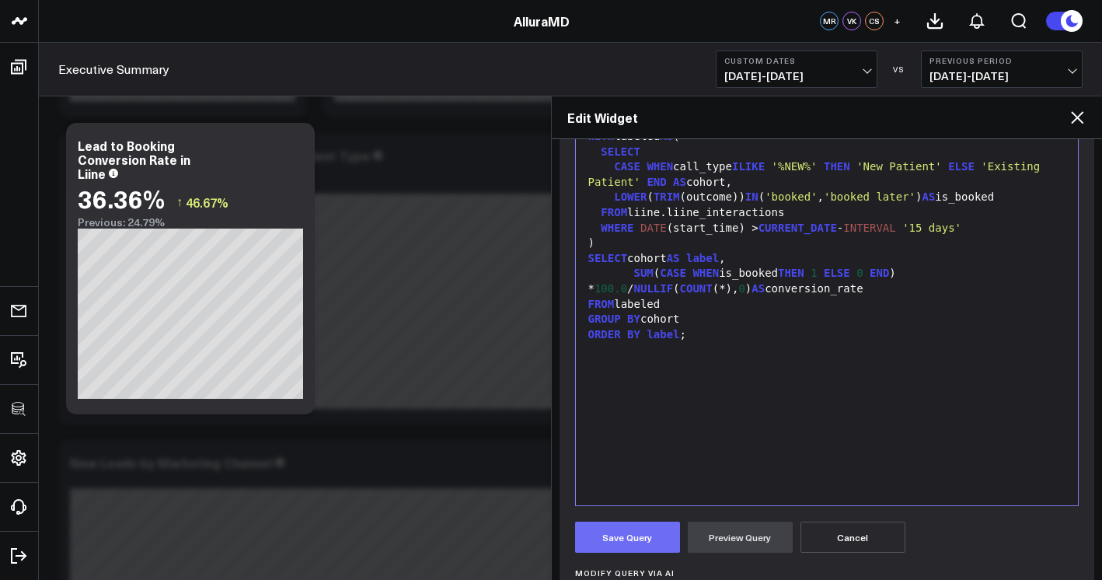
click at [653, 538] on button "Save Query" at bounding box center [627, 536] width 105 height 31
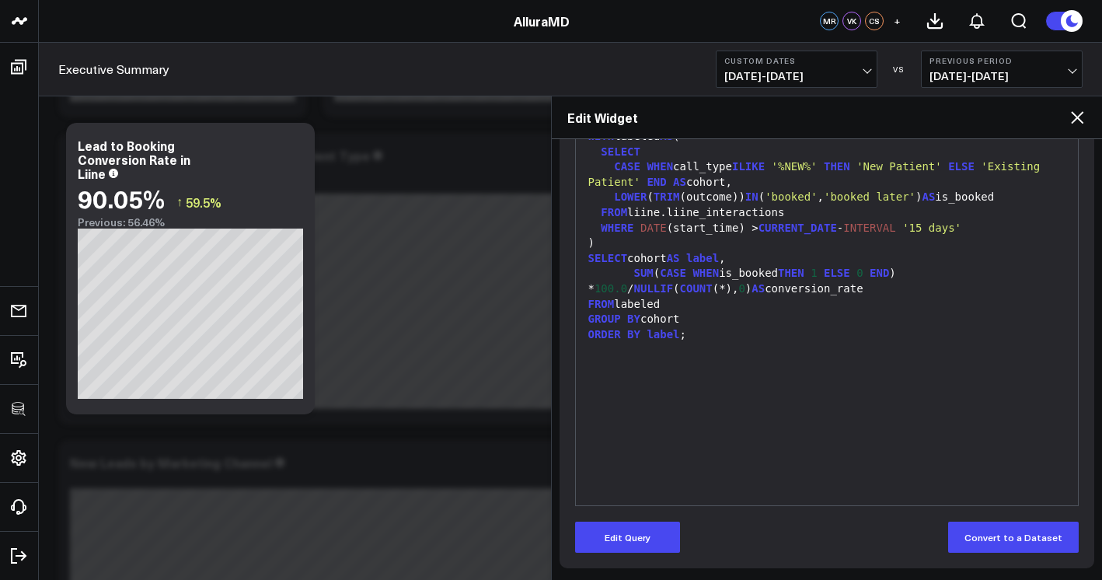
click at [938, 368] on div "WITH labeled AS ( SELECT CASE WHEN call_type ILIKE '%NEW%' THEN 'New Patient' E…" at bounding box center [827, 311] width 487 height 371
click at [683, 536] on div "Edit Query Convert to a Dataset" at bounding box center [827, 536] width 504 height 31
click at [680, 538] on div "Edit Query Convert to a Dataset" at bounding box center [827, 536] width 504 height 31
click at [672, 539] on button "Edit Query" at bounding box center [627, 536] width 105 height 31
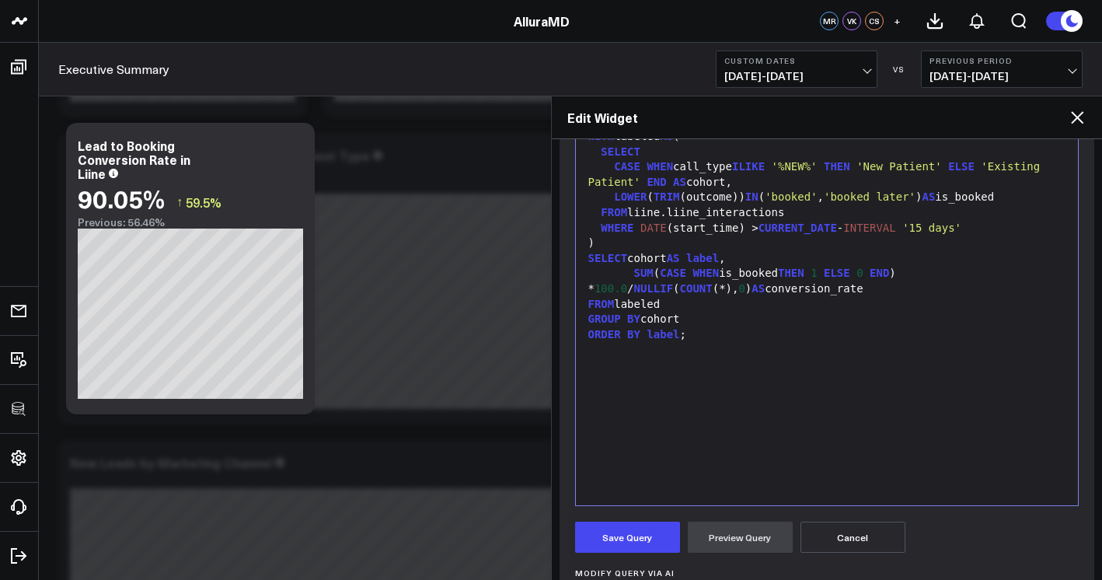
click at [775, 400] on div "WITH labeled AS ( SELECT CASE WHEN call_type ILIKE '%NEW%' THEN 'New Patient' E…" at bounding box center [827, 311] width 487 height 371
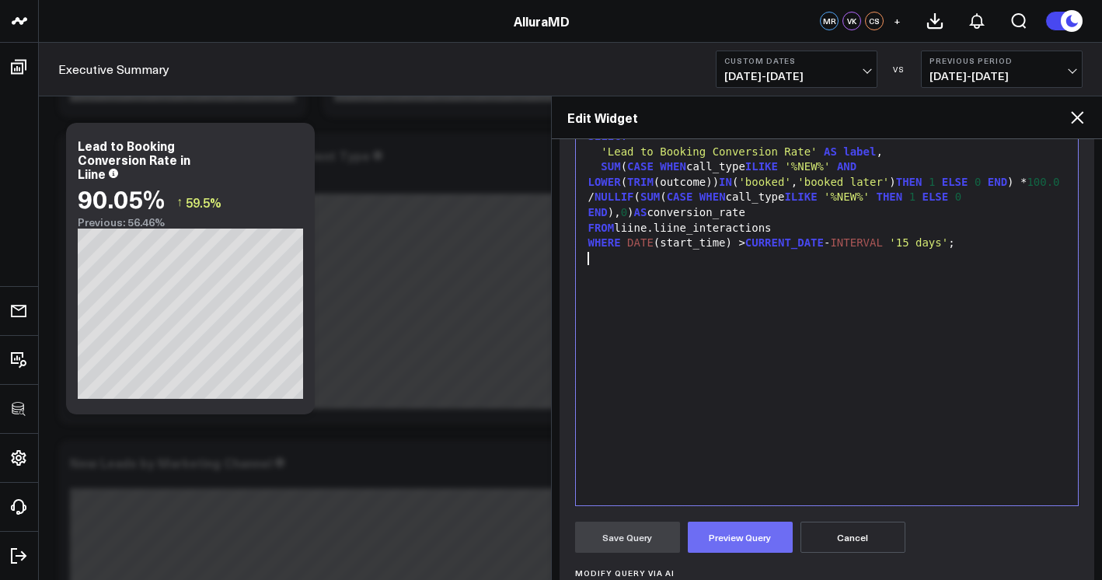
click at [751, 542] on button "Preview Query" at bounding box center [740, 536] width 105 height 31
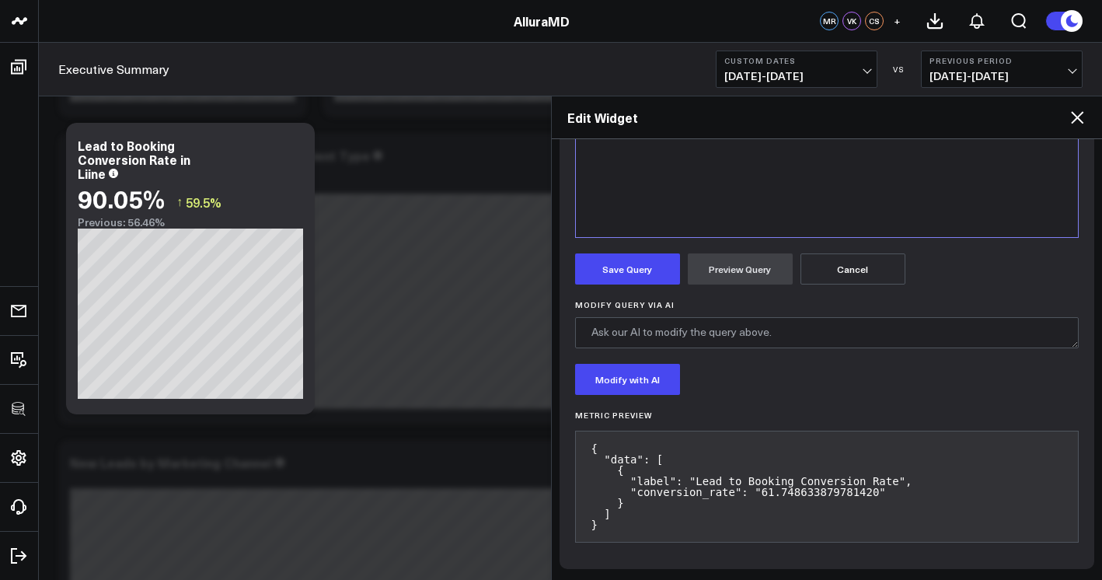
scroll to position [507, 0]
click at [593, 267] on button "Save Query" at bounding box center [627, 268] width 105 height 31
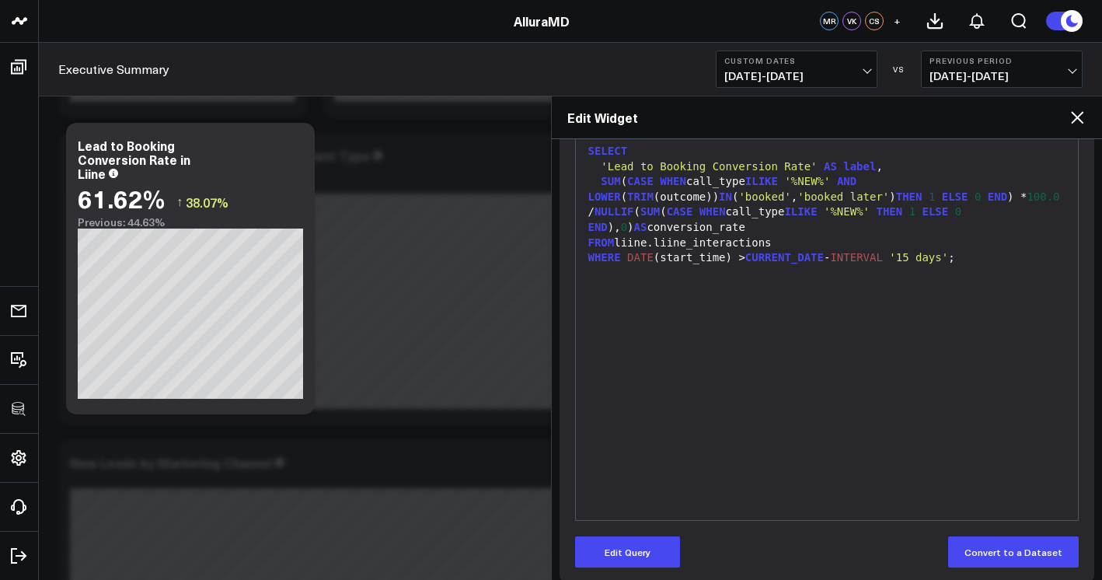
scroll to position [207, 0]
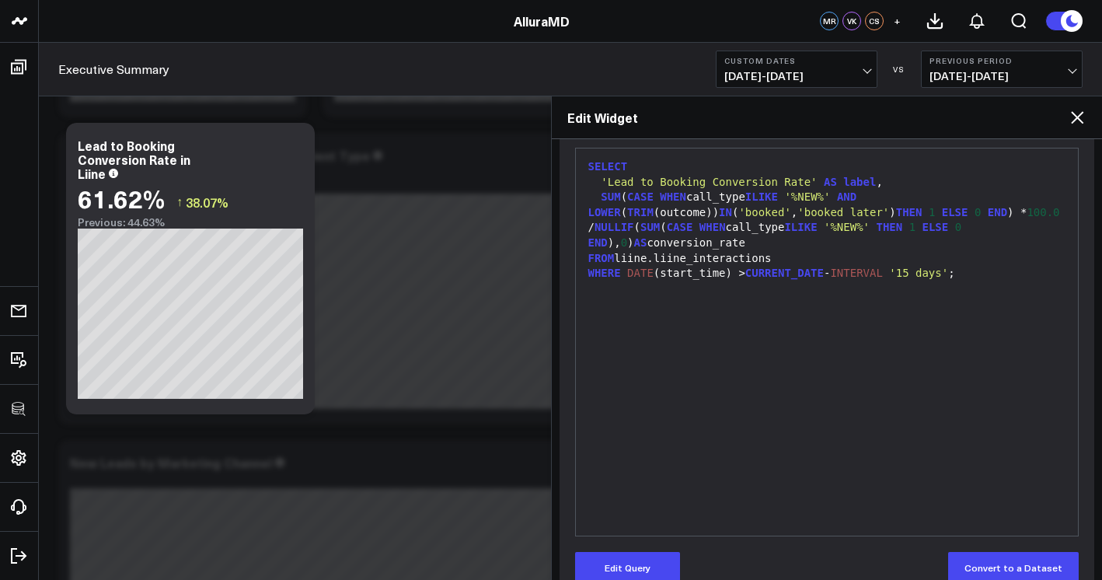
click at [935, 317] on div "SELECT 'Lead to Booking Conversion Rate' AS label , SUM ( CASE WHEN call_type I…" at bounding box center [827, 341] width 487 height 371
click at [636, 556] on button "Edit Query" at bounding box center [627, 567] width 105 height 31
click at [782, 416] on div "SELECT 'Lead to Booking Conversion Rate' AS label , SUM ( CASE WHEN call_type I…" at bounding box center [827, 341] width 487 height 371
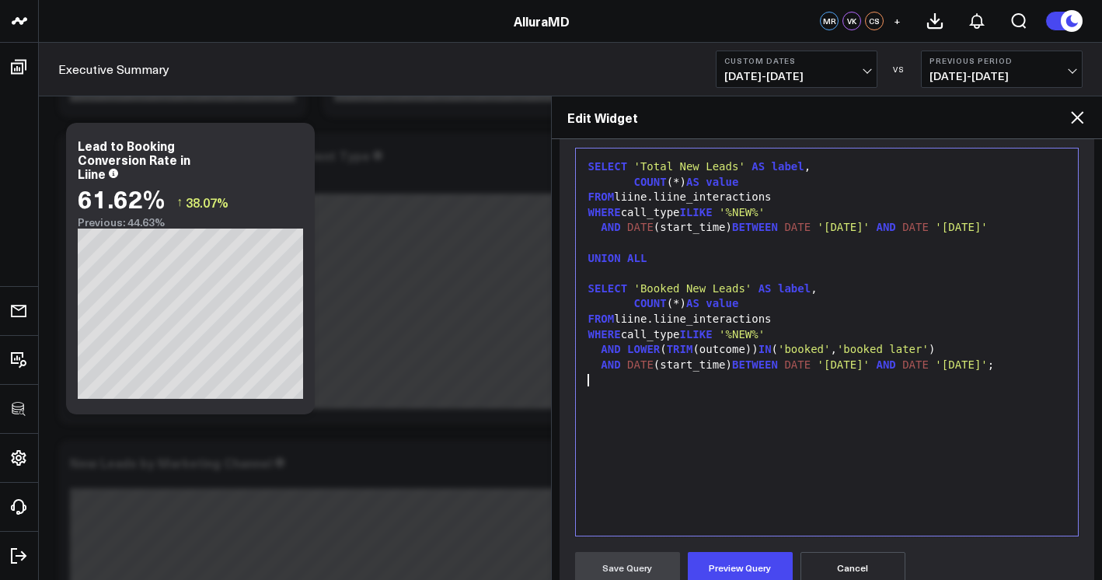
scroll to position [226, 0]
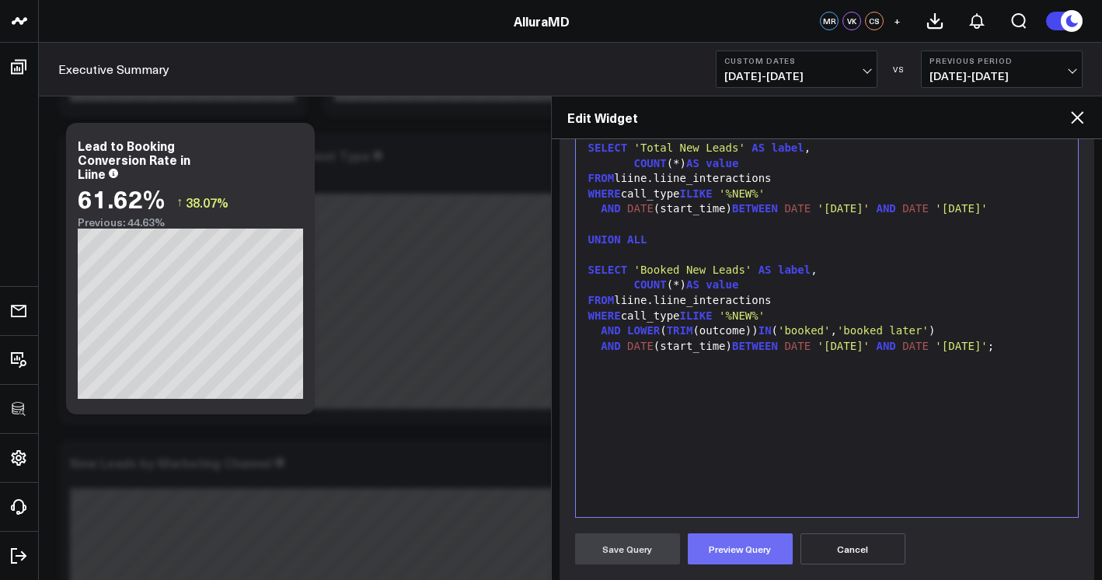
click at [754, 538] on button "Preview Query" at bounding box center [740, 548] width 105 height 31
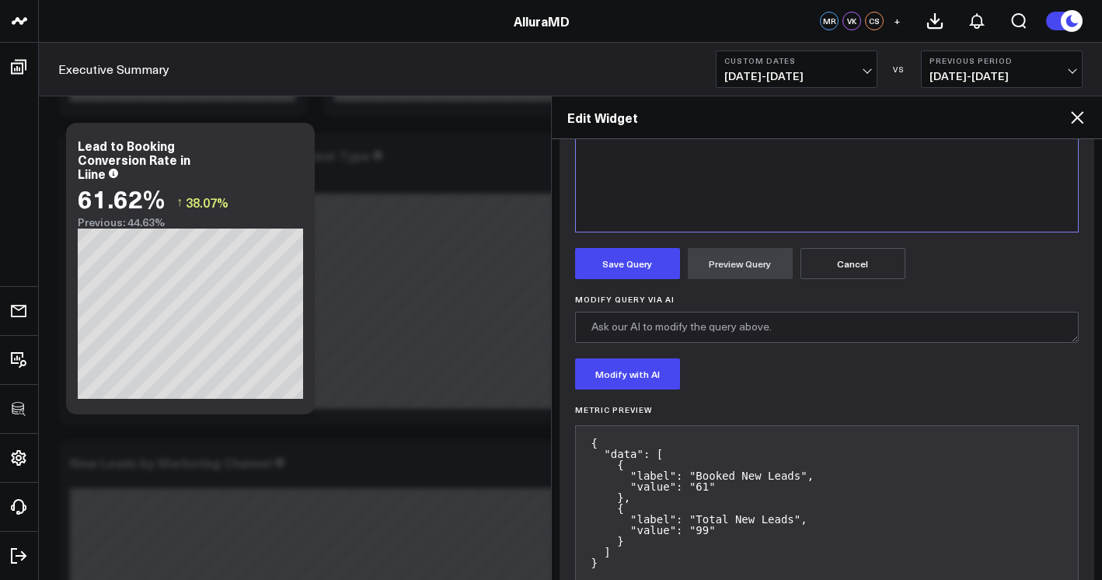
scroll to position [305, 0]
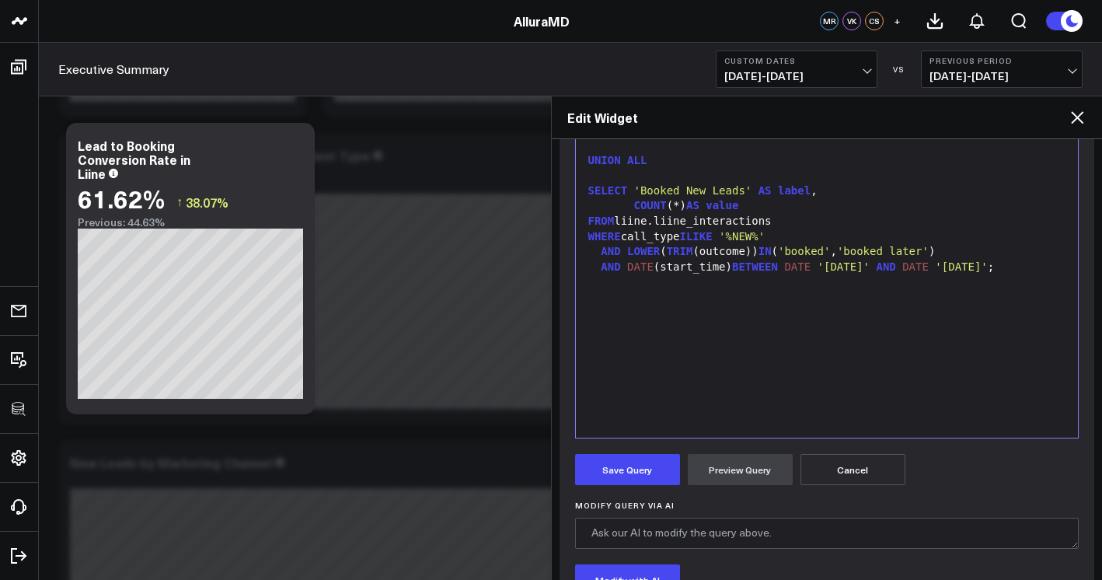
click at [800, 256] on span "'booked'" at bounding box center [804, 251] width 52 height 12
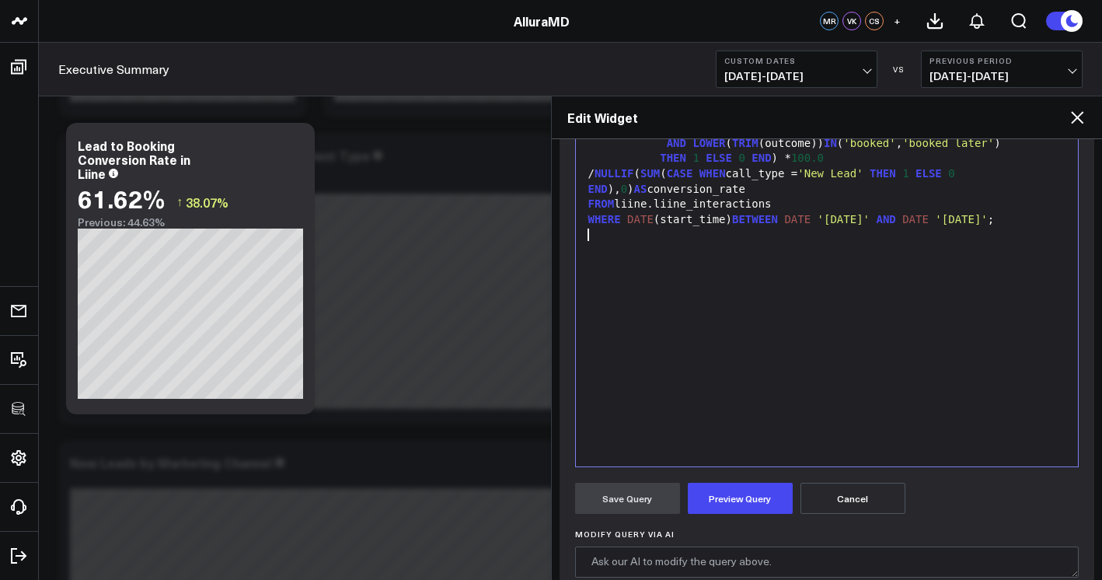
scroll to position [149, 0]
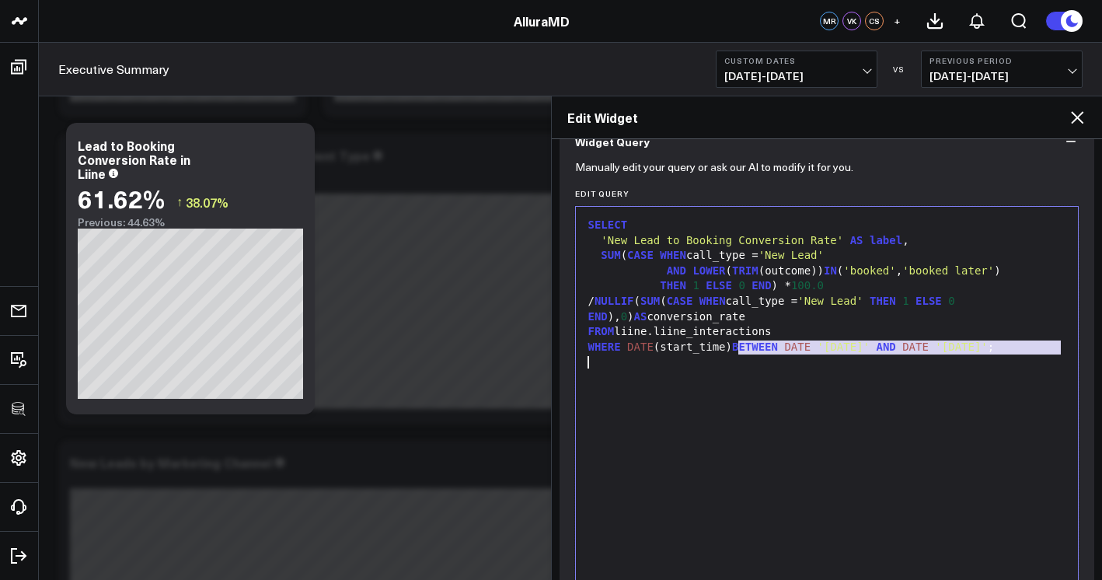
drag, startPoint x: 743, startPoint y: 351, endPoint x: 1051, endPoint y: 357, distance: 308.5
click at [1051, 357] on div "SELECT 'New Lead to Booking Conversion Rate' AS label , SUM ( CASE WHEN call_ty…" at bounding box center [827, 399] width 487 height 371
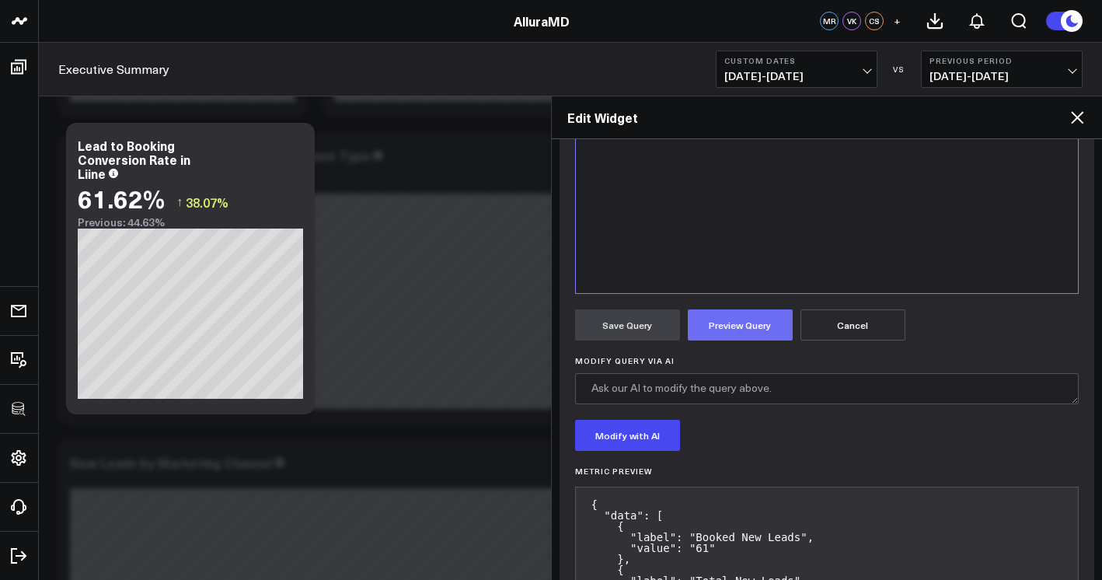
click at [771, 326] on button "Preview Query" at bounding box center [740, 324] width 105 height 31
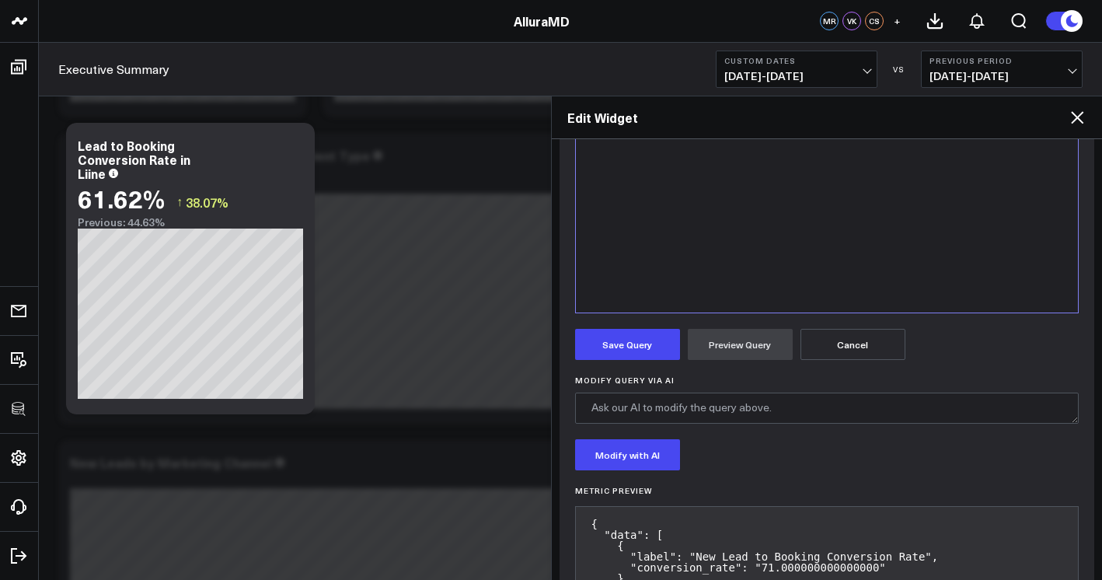
scroll to position [450, 0]
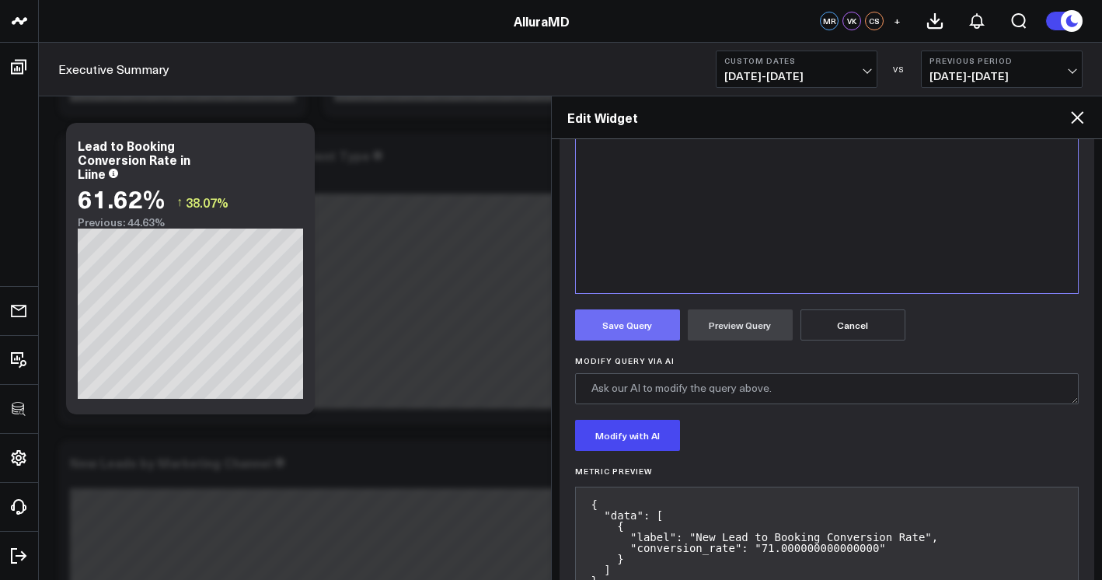
click at [653, 336] on button "Save Query" at bounding box center [627, 324] width 105 height 31
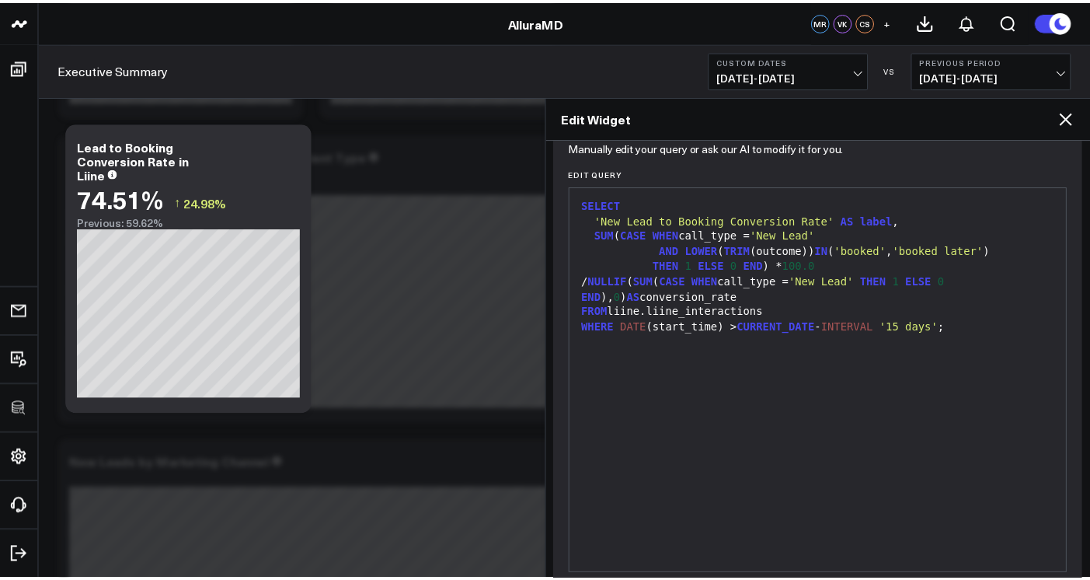
scroll to position [101, 0]
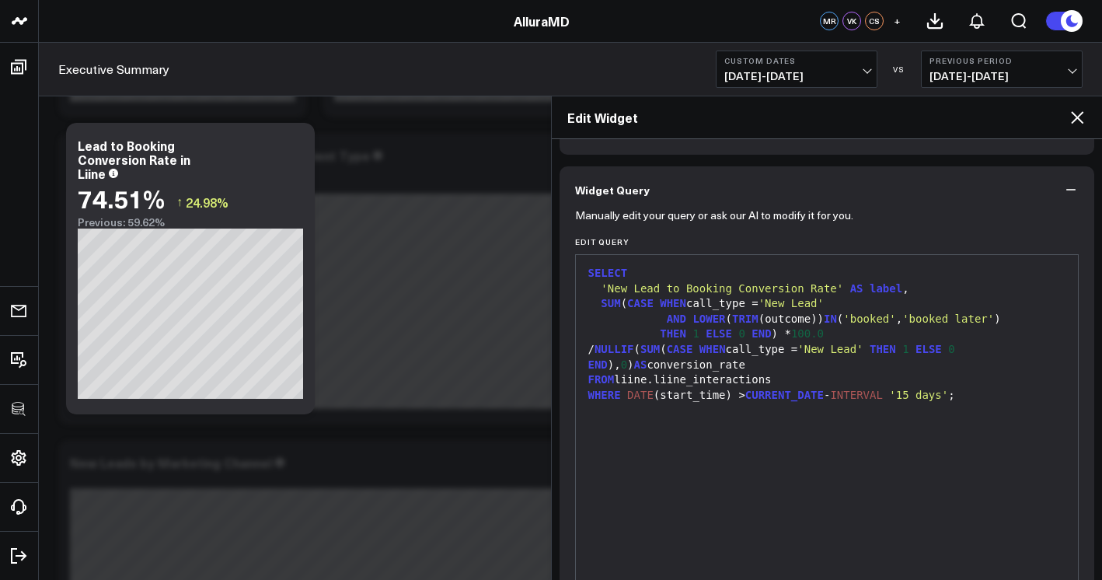
click at [1083, 121] on icon at bounding box center [1077, 117] width 19 height 19
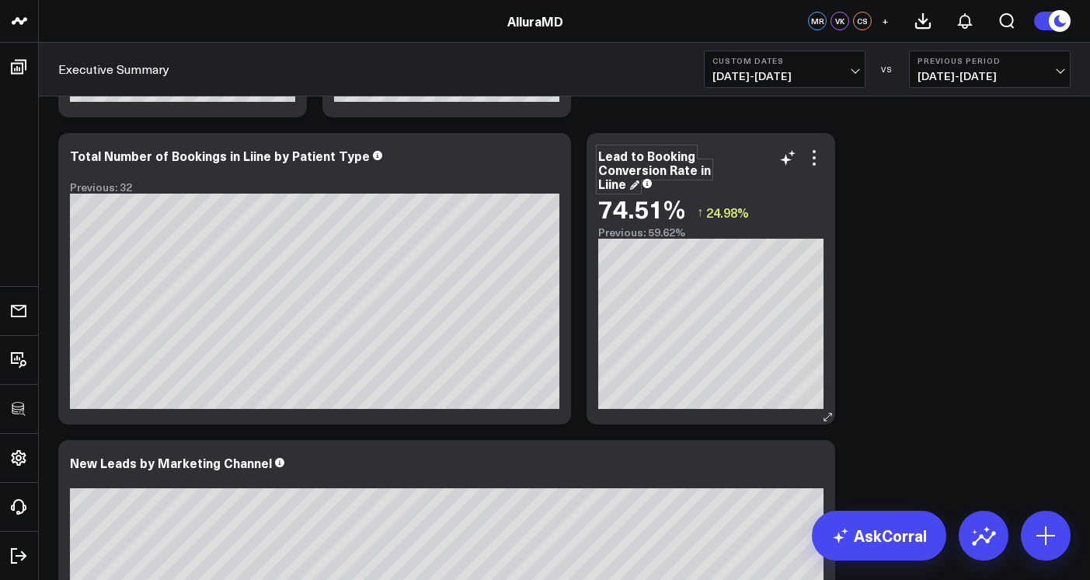
click at [603, 156] on div "Lead to Booking Conversion Rate in Liine" at bounding box center [654, 169] width 113 height 45
click at [601, 156] on div "Lead to Booking Conversion Rate in Liine" at bounding box center [654, 169] width 113 height 45
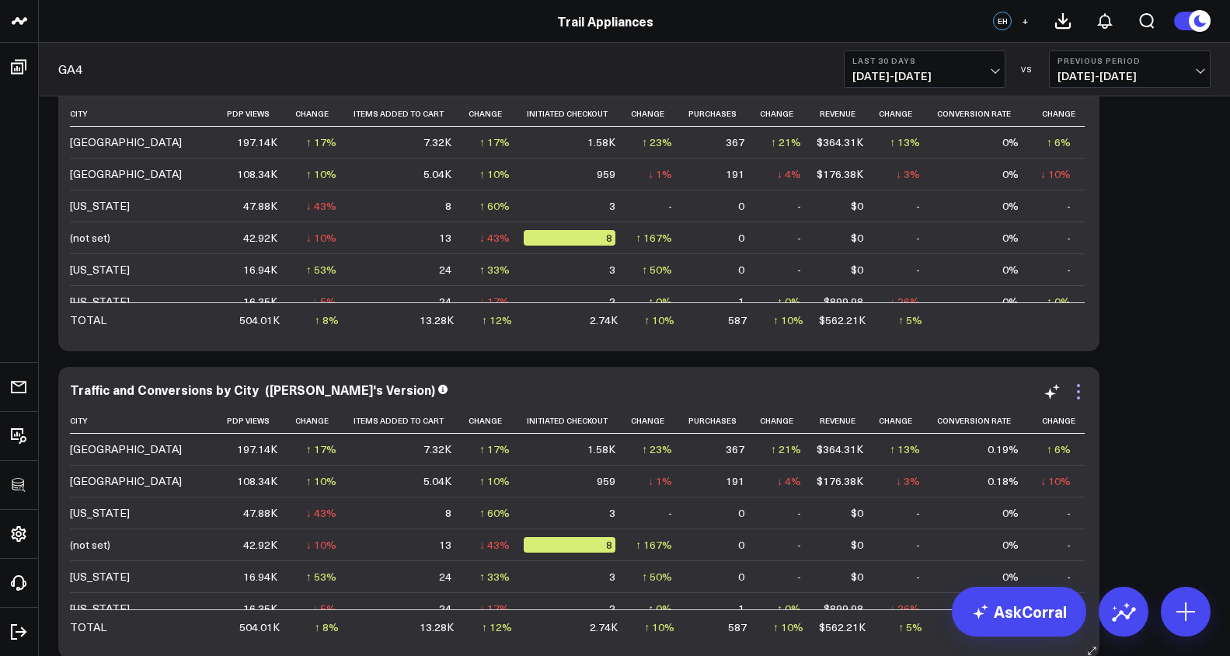
click at [1078, 390] on icon at bounding box center [1078, 391] width 3 height 3
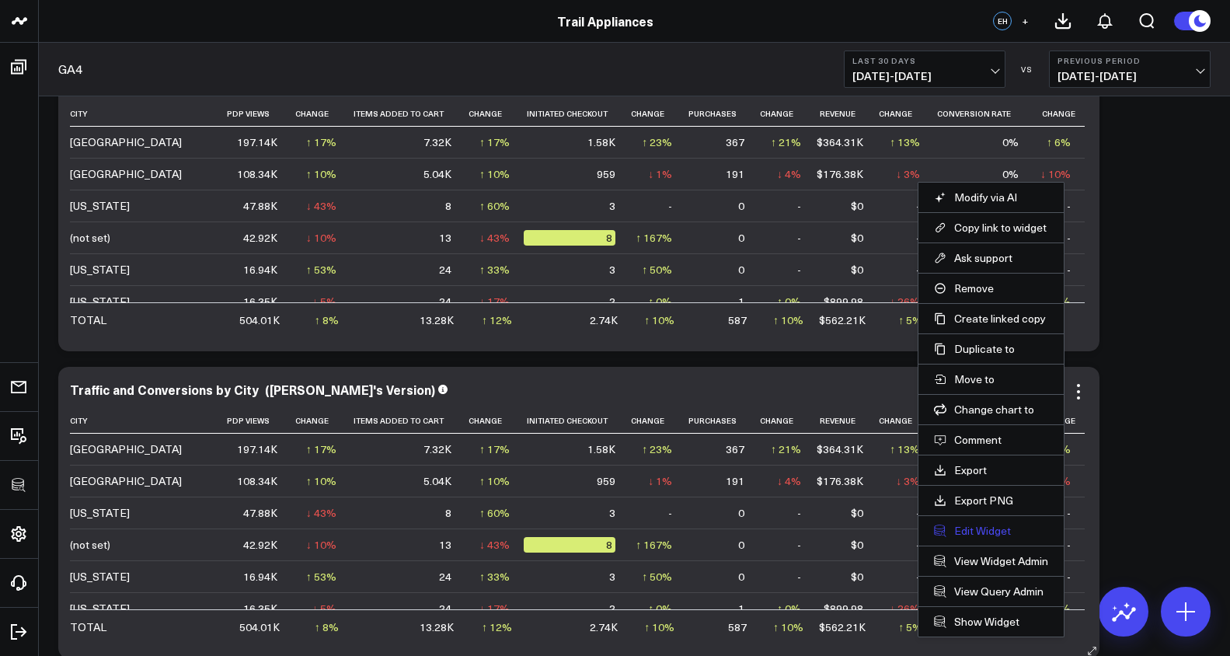
click at [988, 524] on button "Edit Widget" at bounding box center [991, 531] width 114 height 14
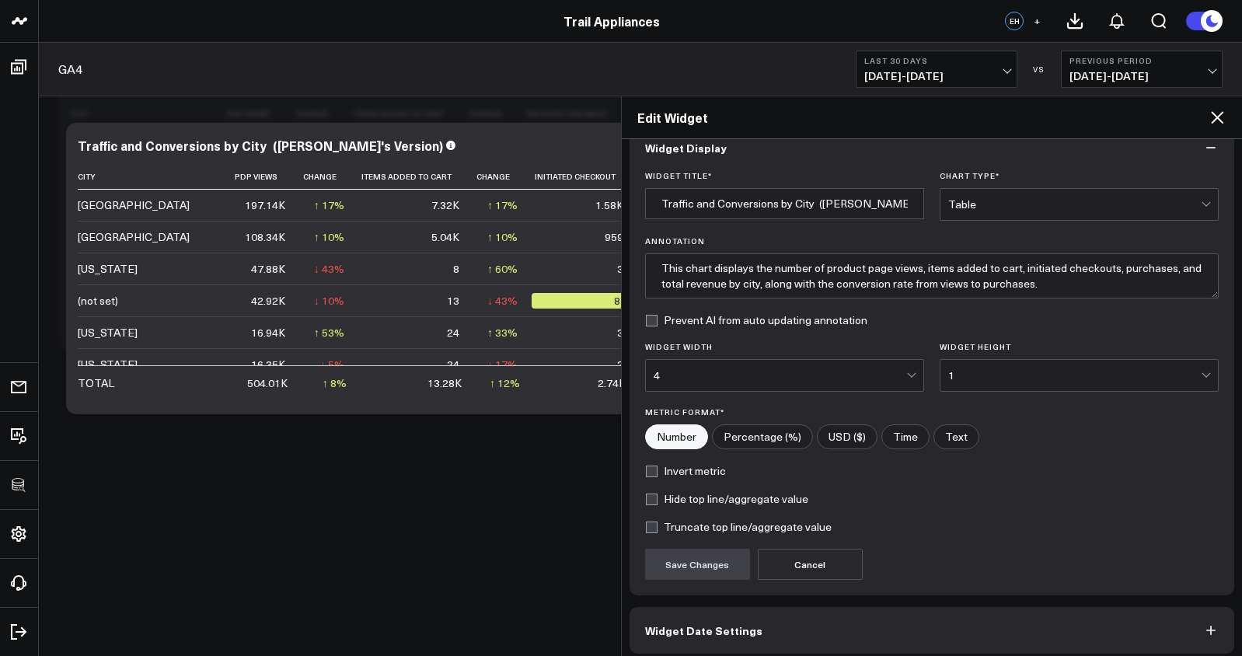
scroll to position [94, 0]
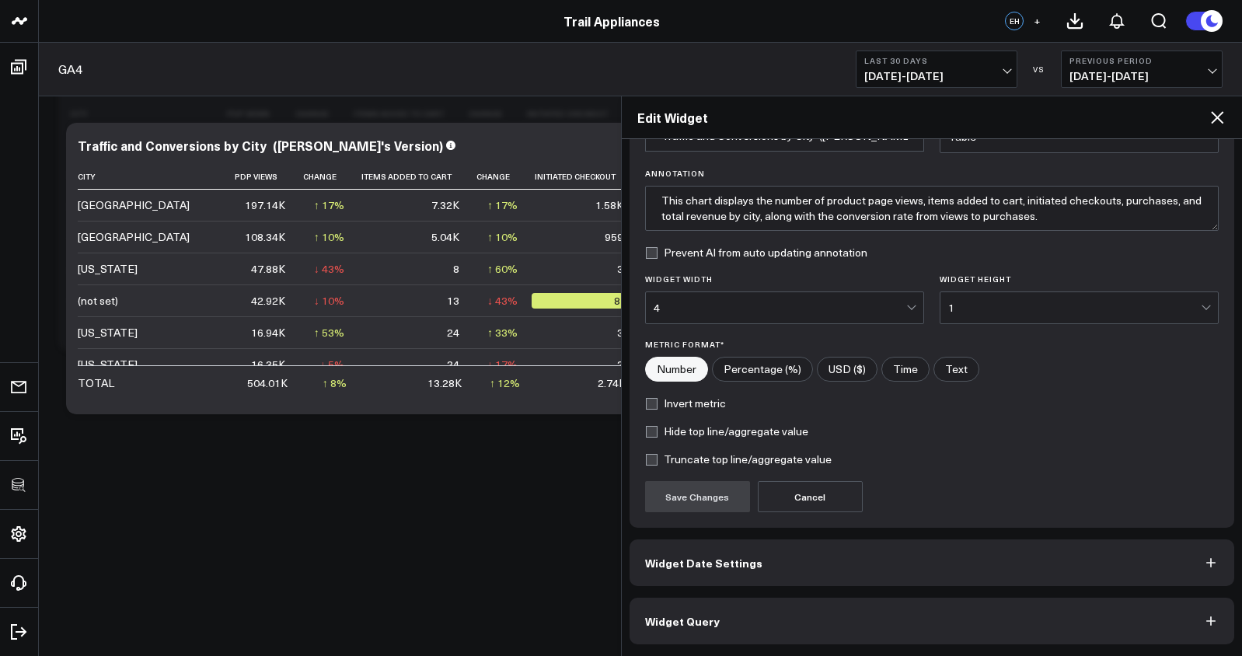
click at [963, 629] on button "Widget Query" at bounding box center [931, 621] width 605 height 47
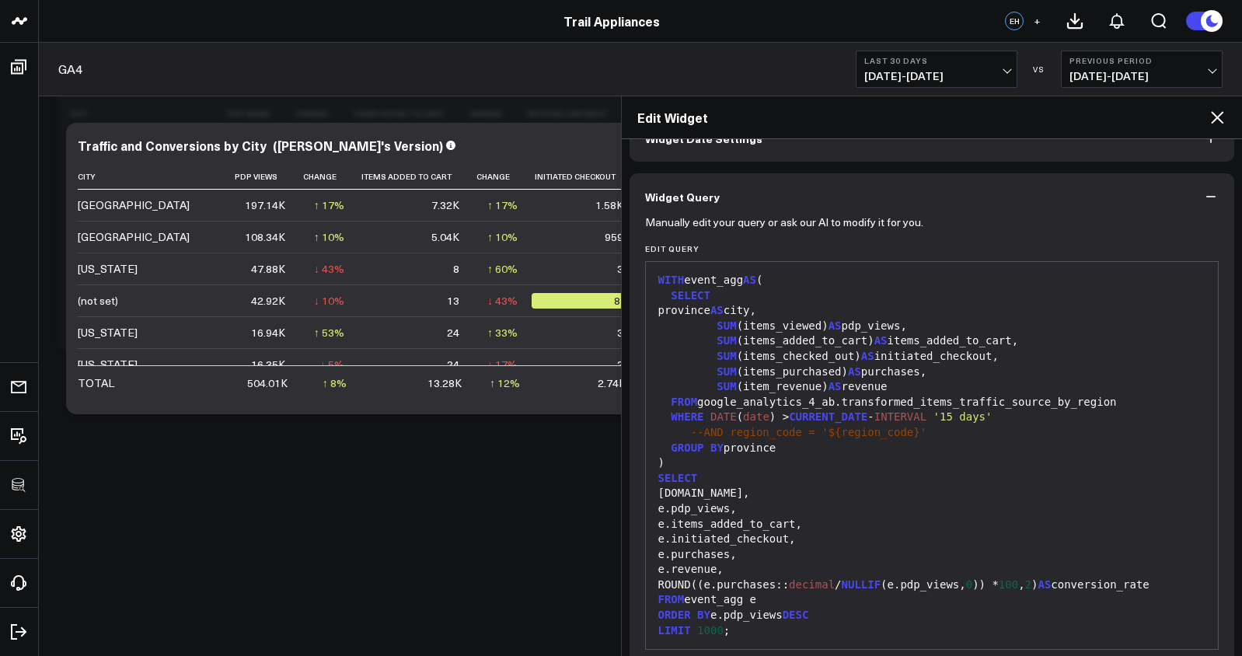
click at [955, 593] on div "ROUND((e.purchases:: decimal / NULLIF (e.pdp_views, 0 )) * 100 , 2 ) AS convers…" at bounding box center [931, 585] width 557 height 16
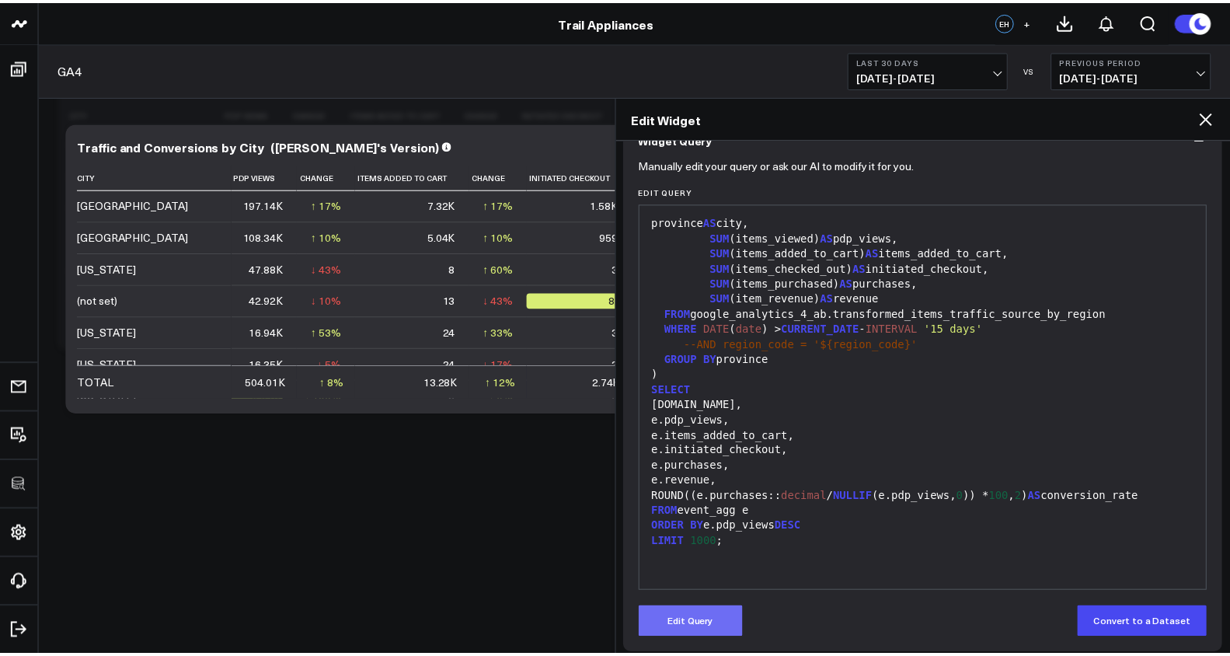
scroll to position [162, 0]
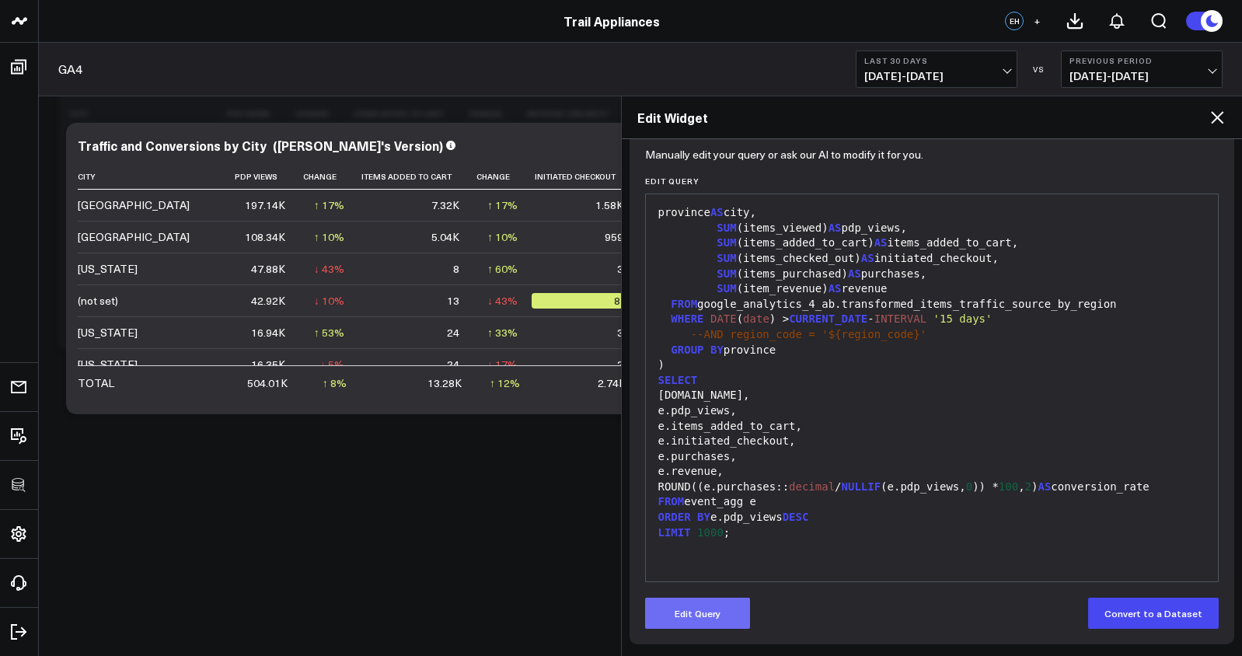
click at [708, 618] on button "Edit Query" at bounding box center [697, 613] width 105 height 31
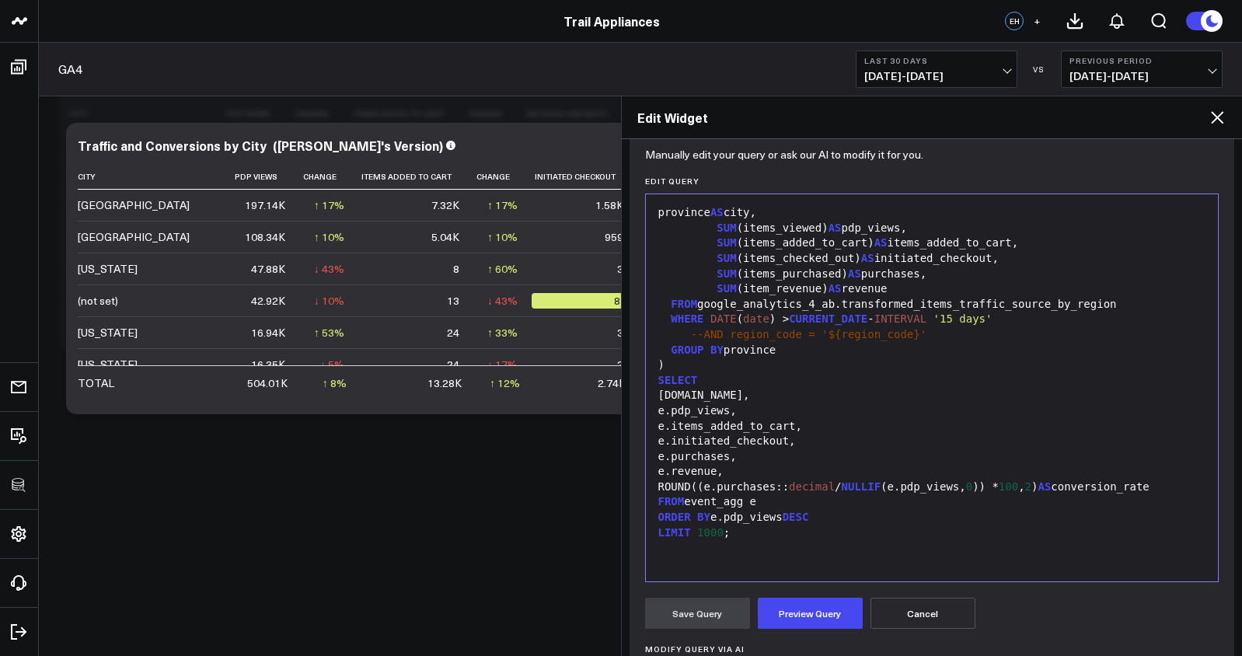
click at [763, 550] on div at bounding box center [931, 548] width 557 height 16
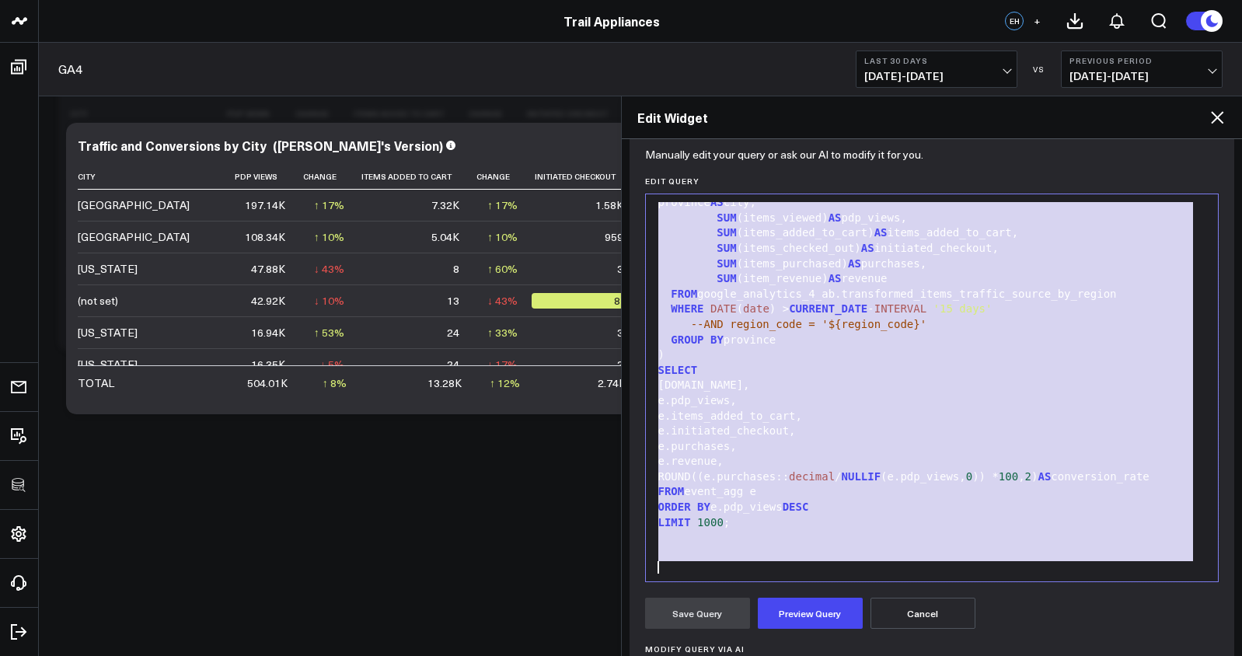
copy div "WITH event_agg AS ( SELECT province AS city, SUM (items_viewed) AS pdp_views, S…"
click at [1213, 117] on icon at bounding box center [1216, 117] width 19 height 19
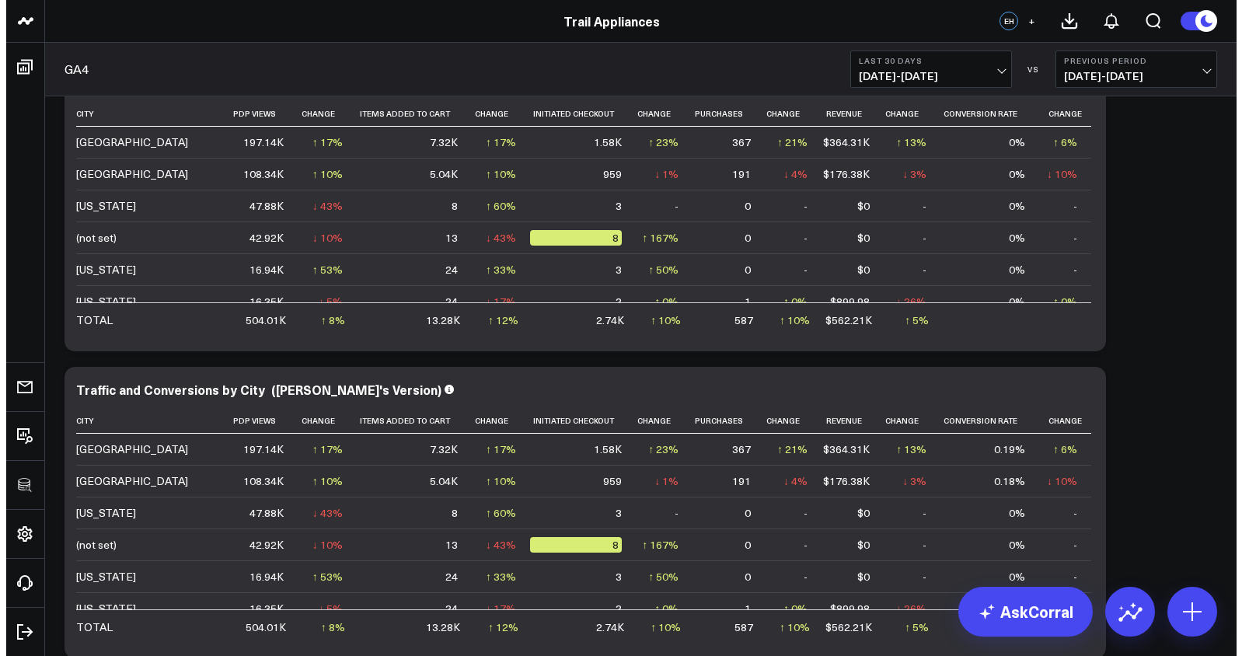
scroll to position [2284, 0]
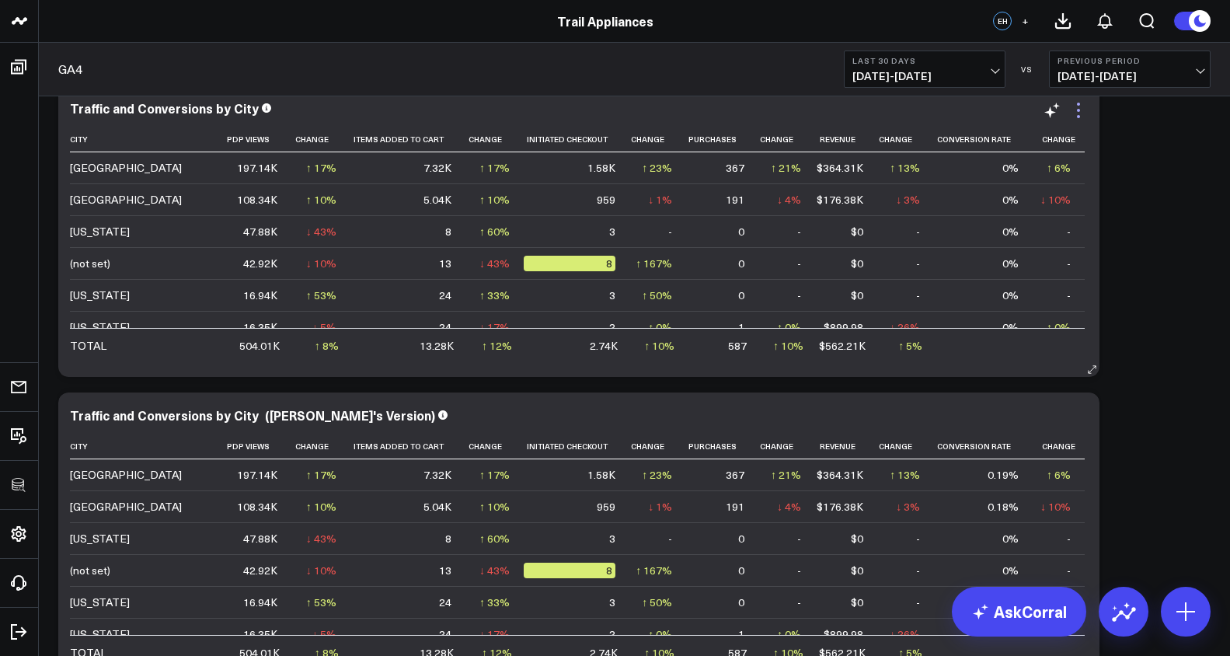
click at [1073, 111] on icon at bounding box center [1078, 110] width 19 height 19
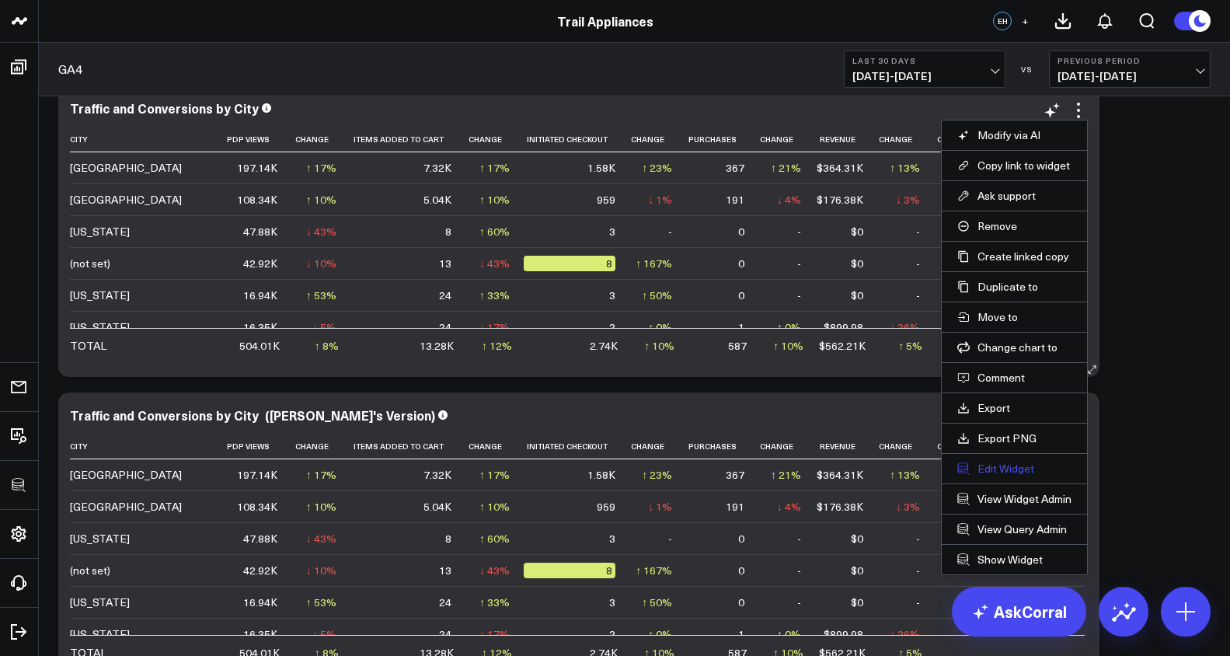
click at [1023, 472] on button "Edit Widget" at bounding box center [1014, 469] width 114 height 14
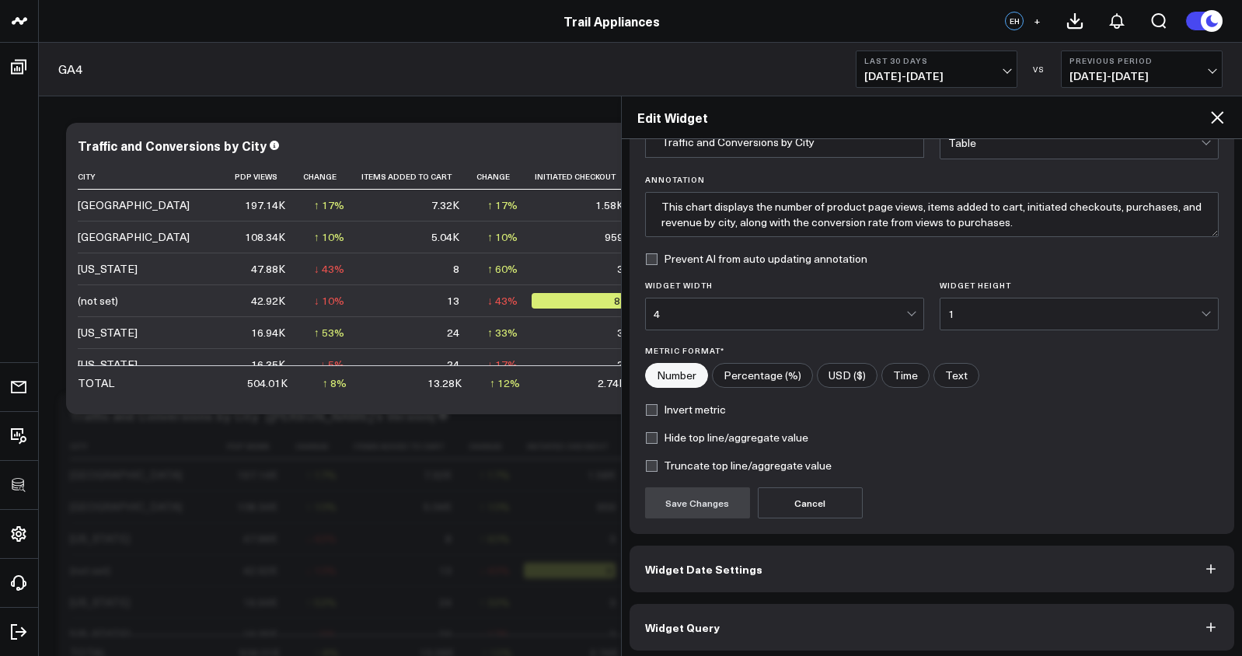
scroll to position [94, 0]
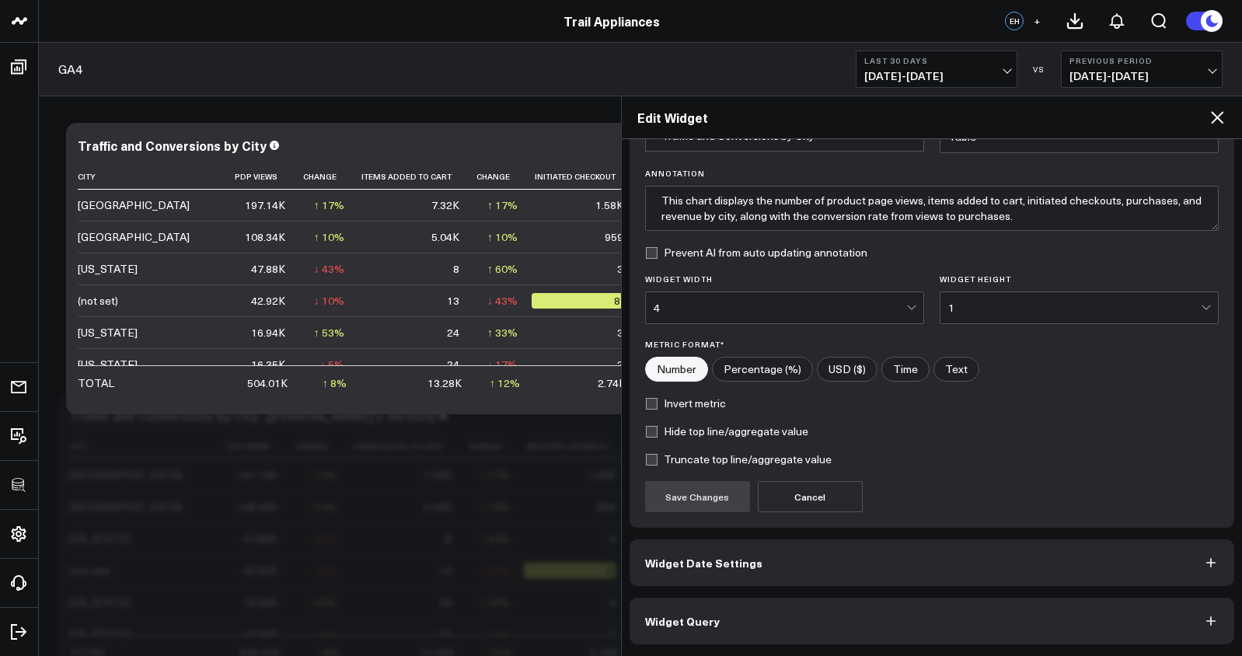
click at [984, 626] on button "Widget Query" at bounding box center [931, 621] width 605 height 47
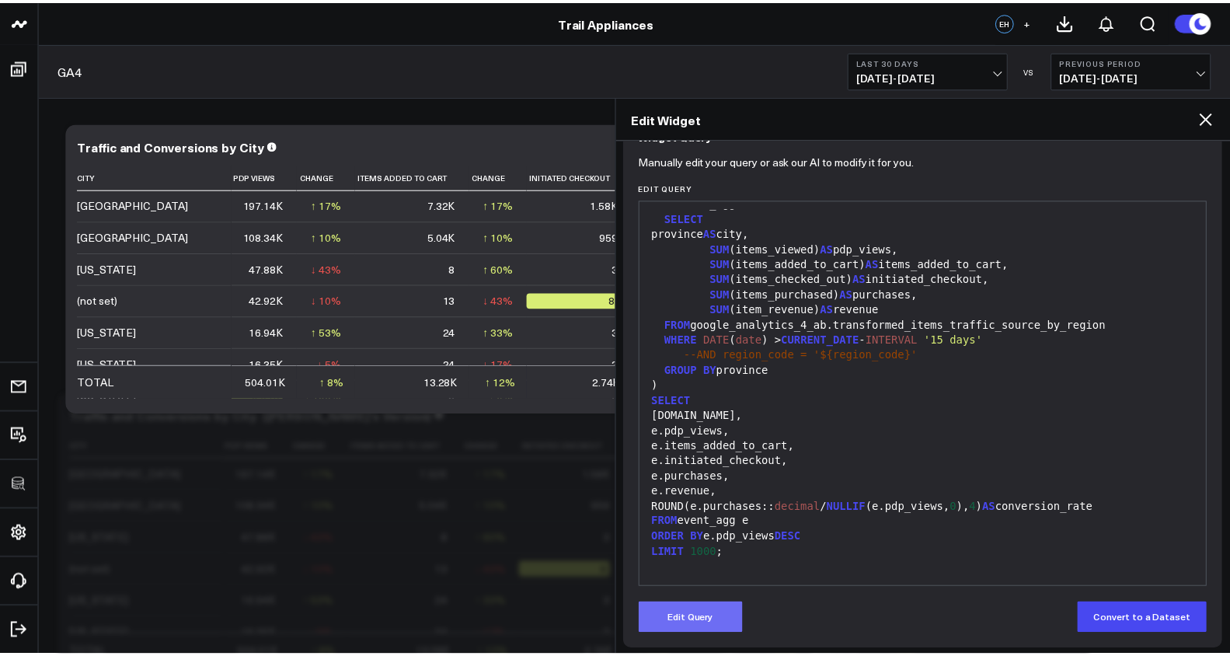
scroll to position [162, 0]
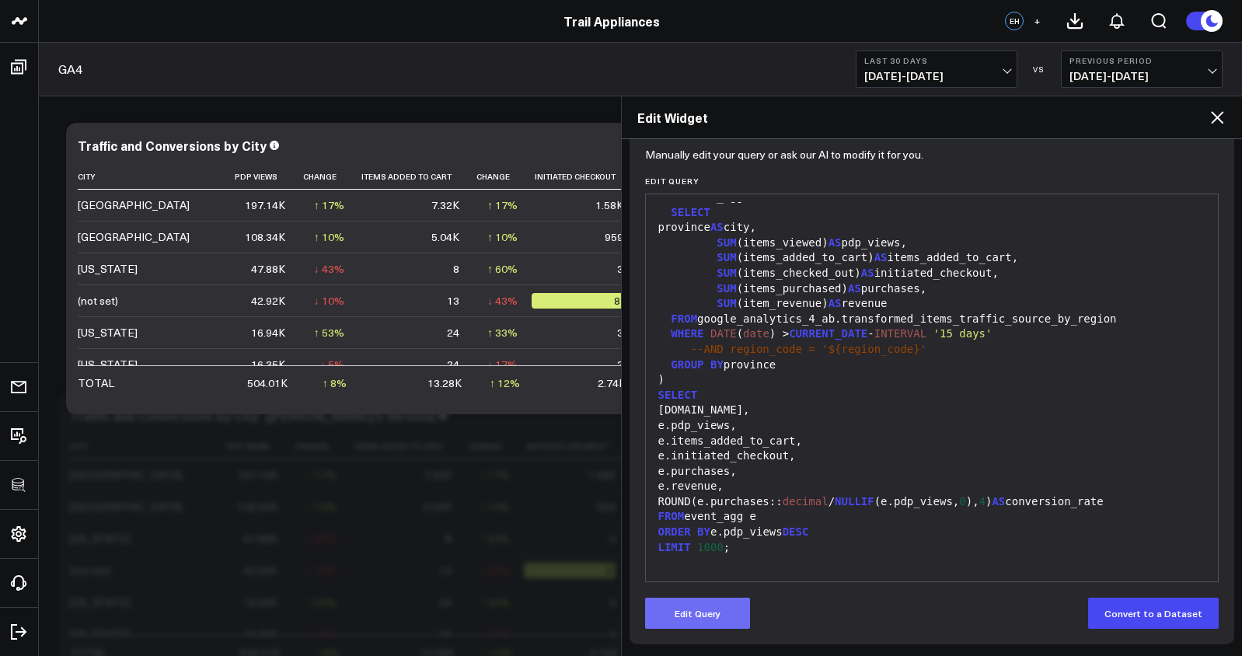
click at [700, 617] on button "Edit Query" at bounding box center [697, 613] width 105 height 31
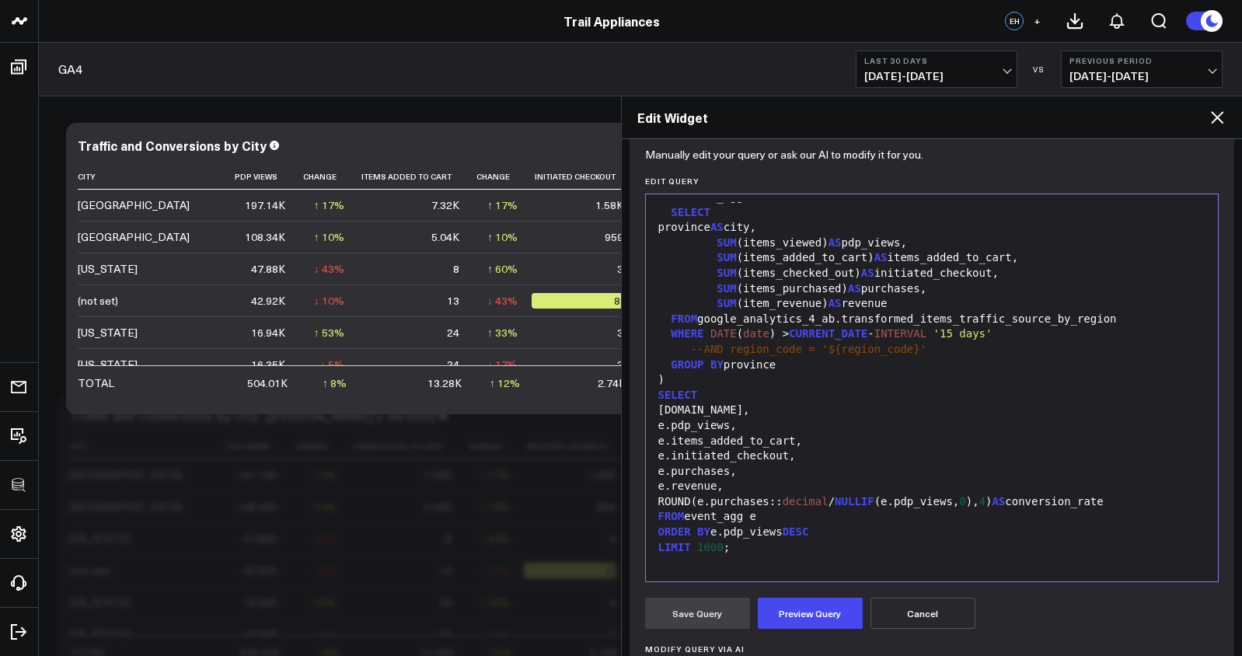
click at [752, 542] on div "LIMIT 1000 ;" at bounding box center [931, 548] width 557 height 16
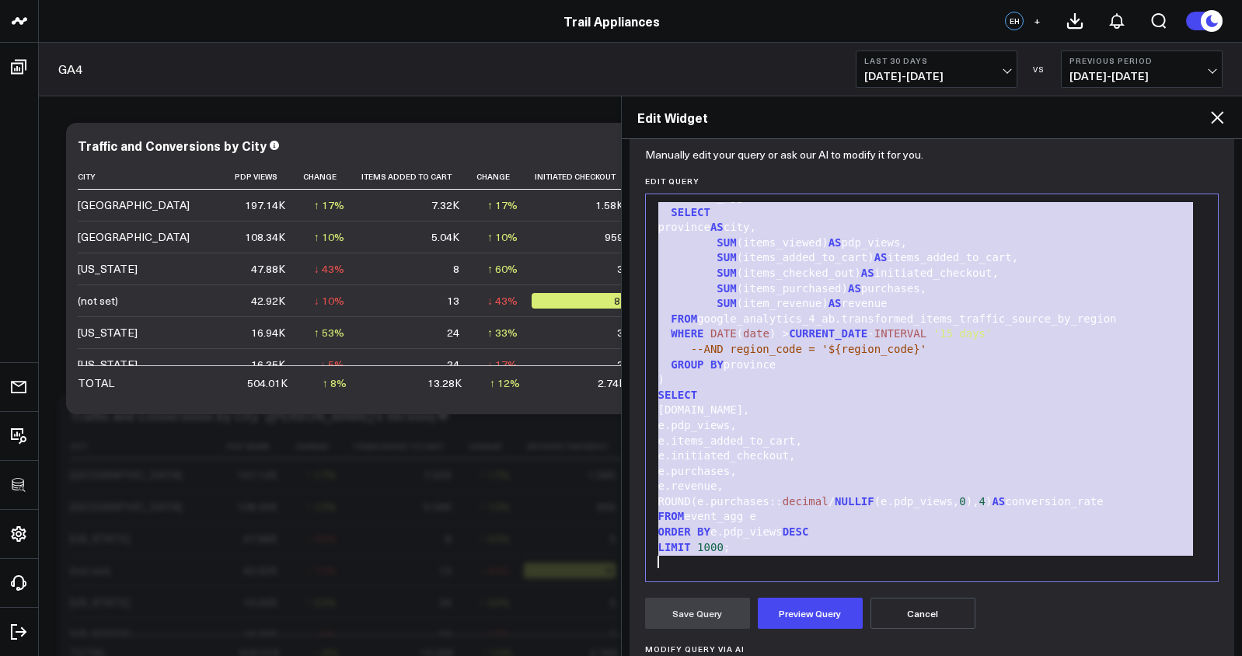
copy div "WITH event_agg AS ( SELECT province AS city, SUM (items_viewed) AS pdp_views, S…"
click at [1219, 117] on icon at bounding box center [1216, 117] width 19 height 19
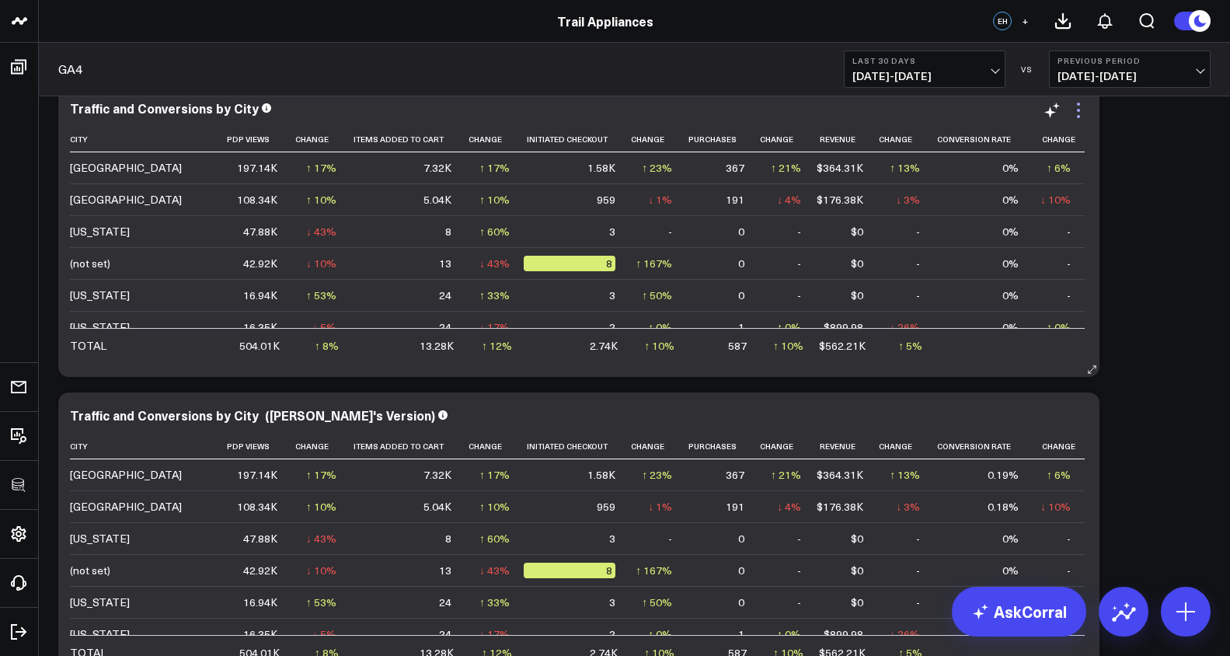
click at [1079, 117] on icon at bounding box center [1078, 116] width 3 height 3
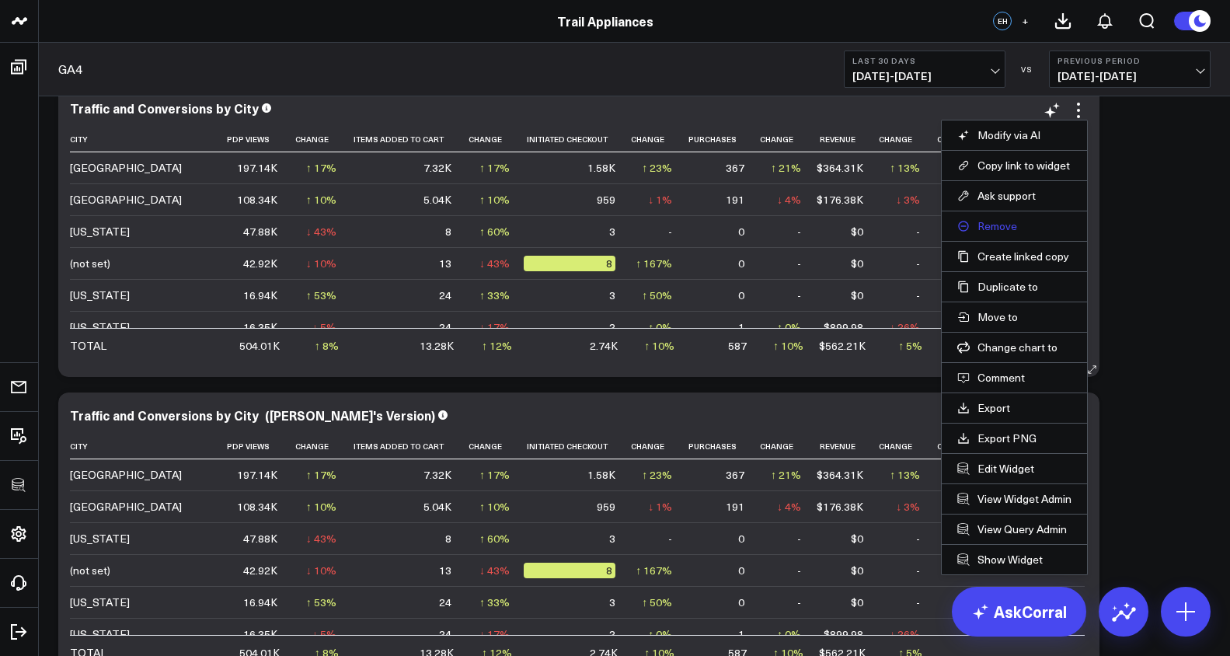
click at [1024, 229] on button "Remove" at bounding box center [1014, 226] width 114 height 14
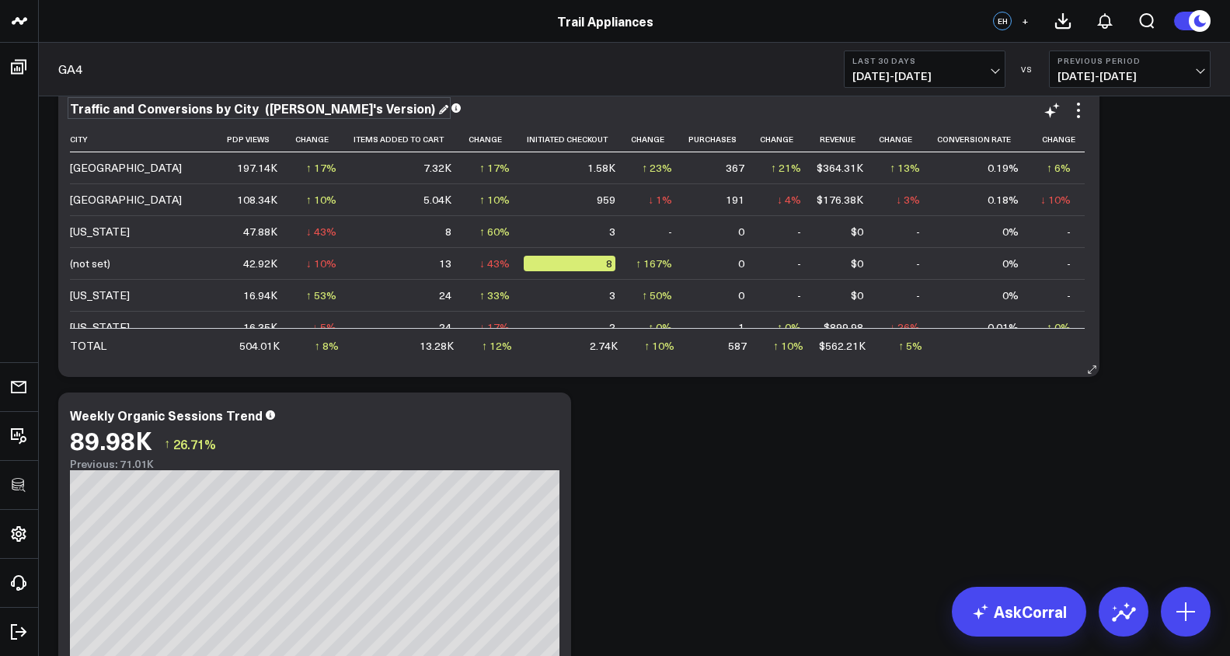
click at [294, 113] on div "Traffic and Conversions by City (Alina's Version)" at bounding box center [259, 107] width 378 height 17
drag, startPoint x: 255, startPoint y: 110, endPoint x: 350, endPoint y: 110, distance: 95.6
click at [350, 110] on div "Traffic and Conversions by City (Alina's Version)" at bounding box center [254, 107] width 368 height 17
